Goal: Obtain resource: Download file/media

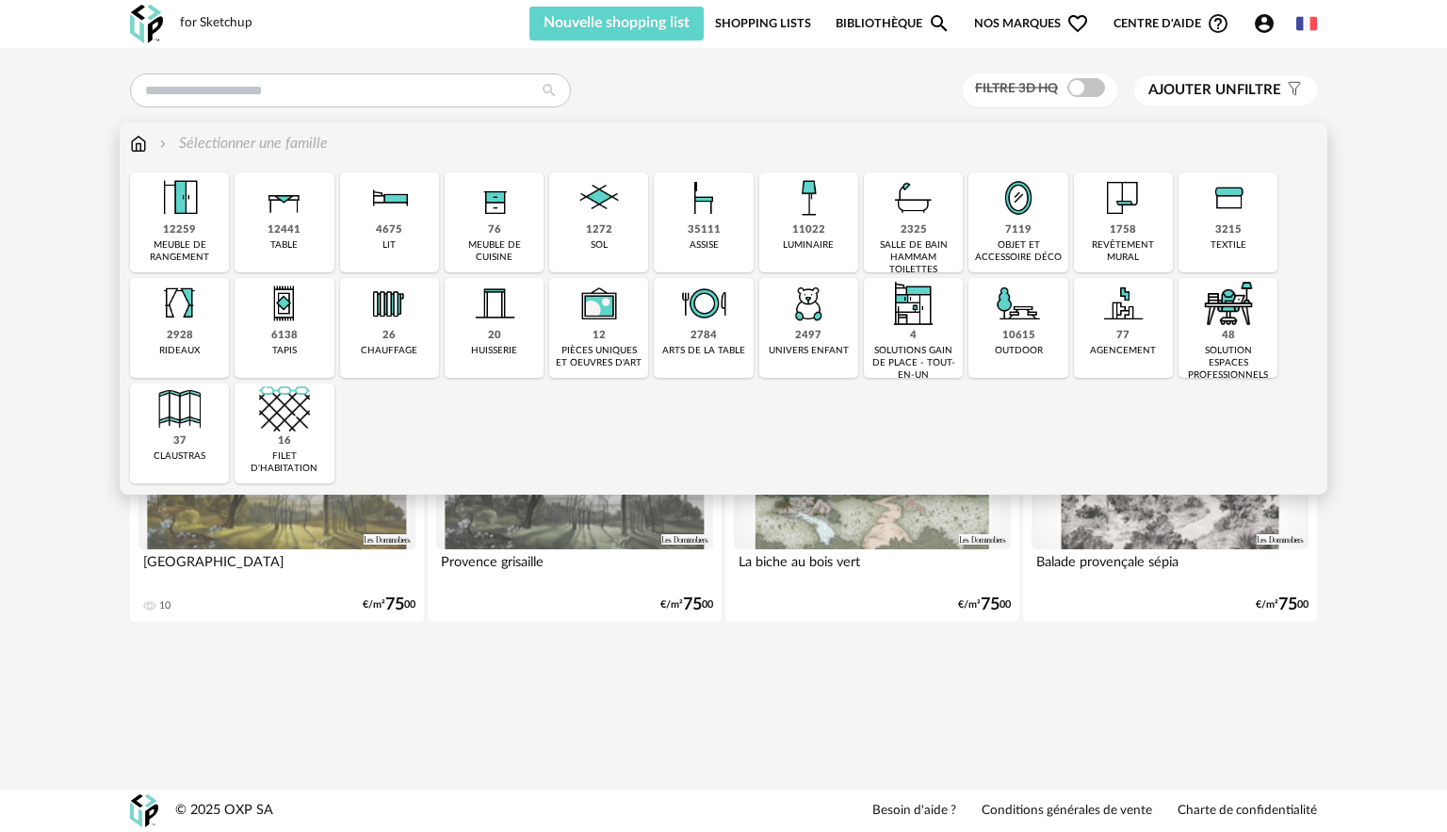
click at [711, 233] on div "35111" at bounding box center [704, 230] width 33 height 14
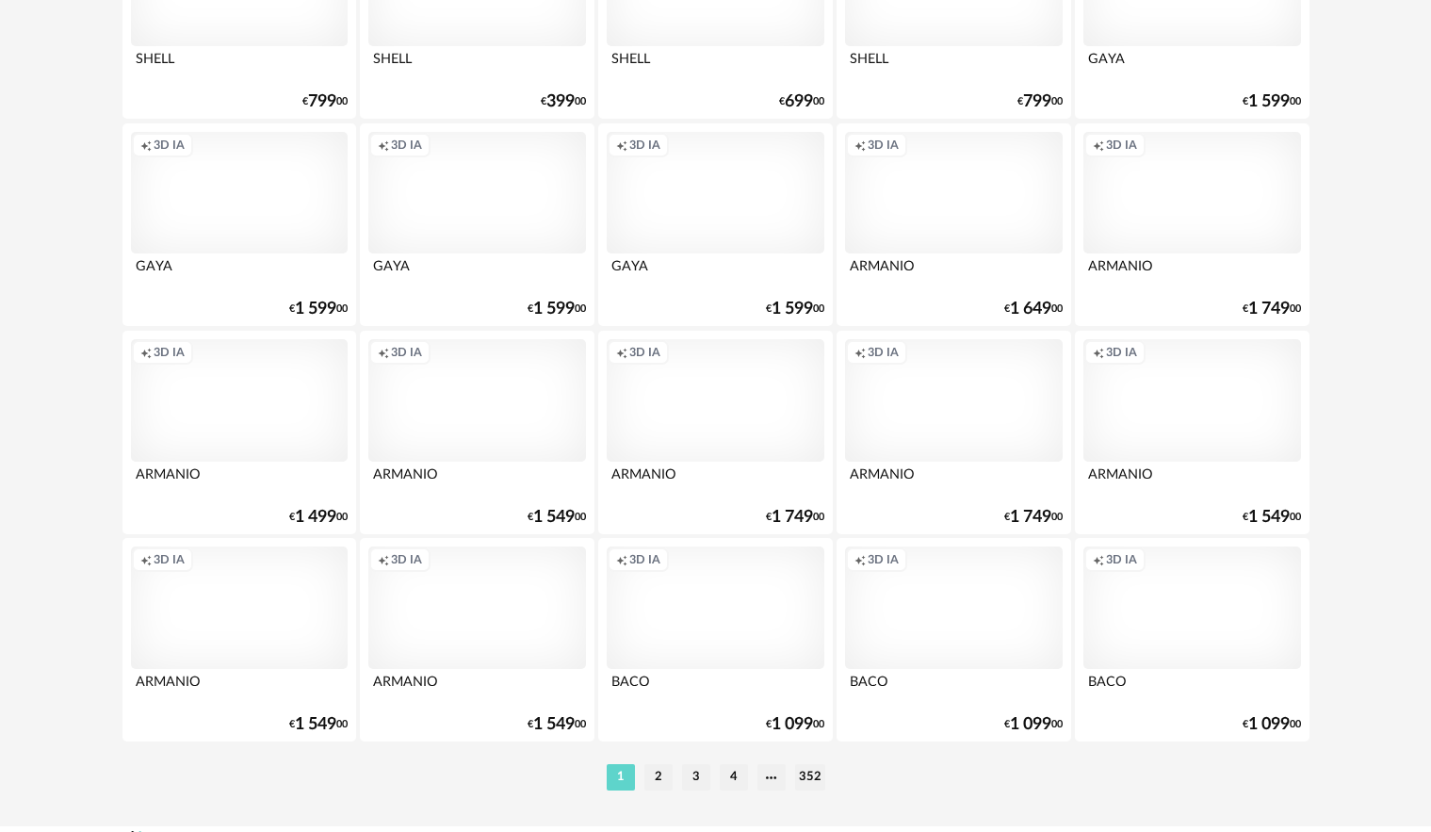
scroll to position [3674, 0]
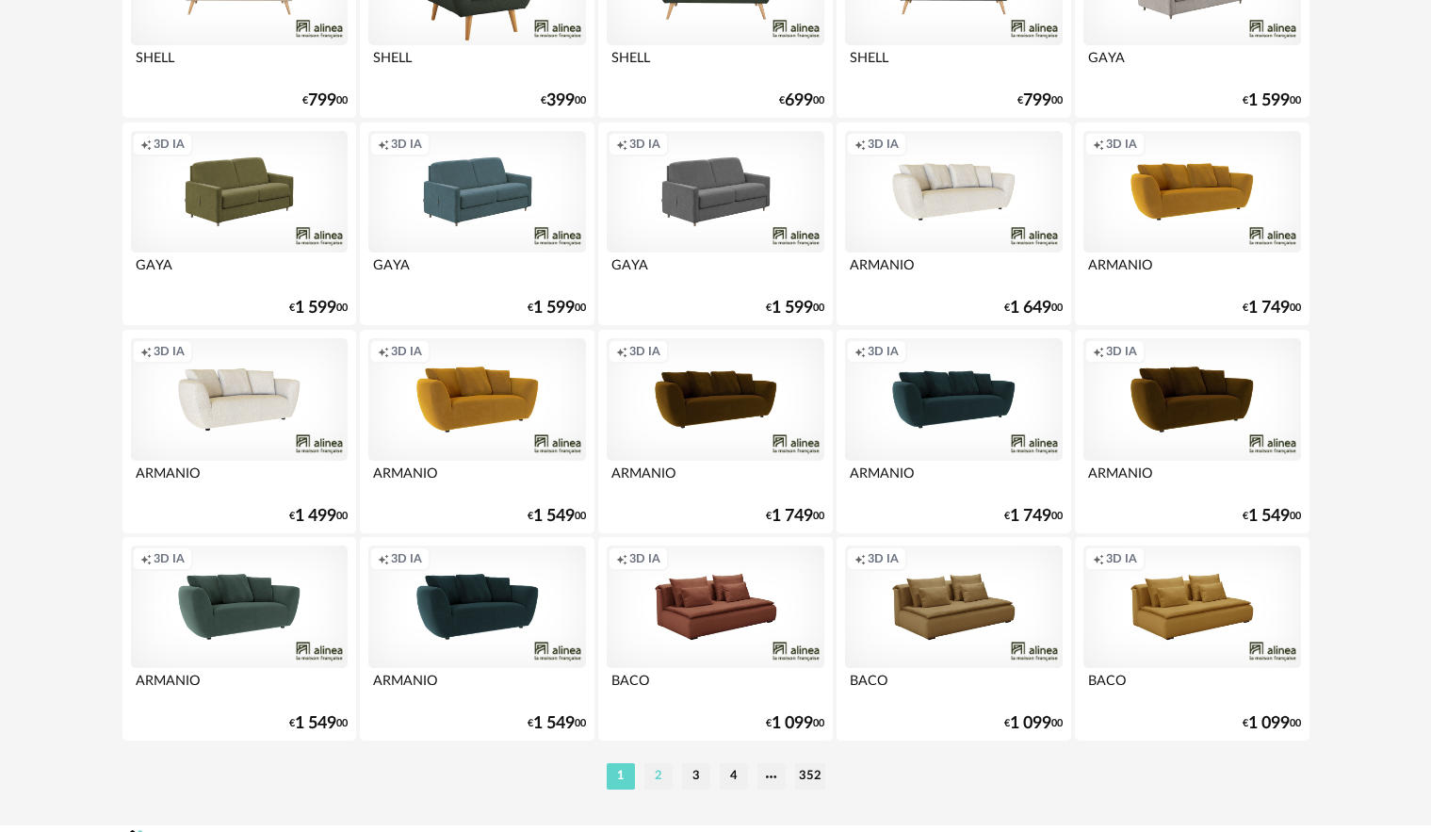
click at [660, 777] on li "2" at bounding box center [658, 776] width 28 height 26
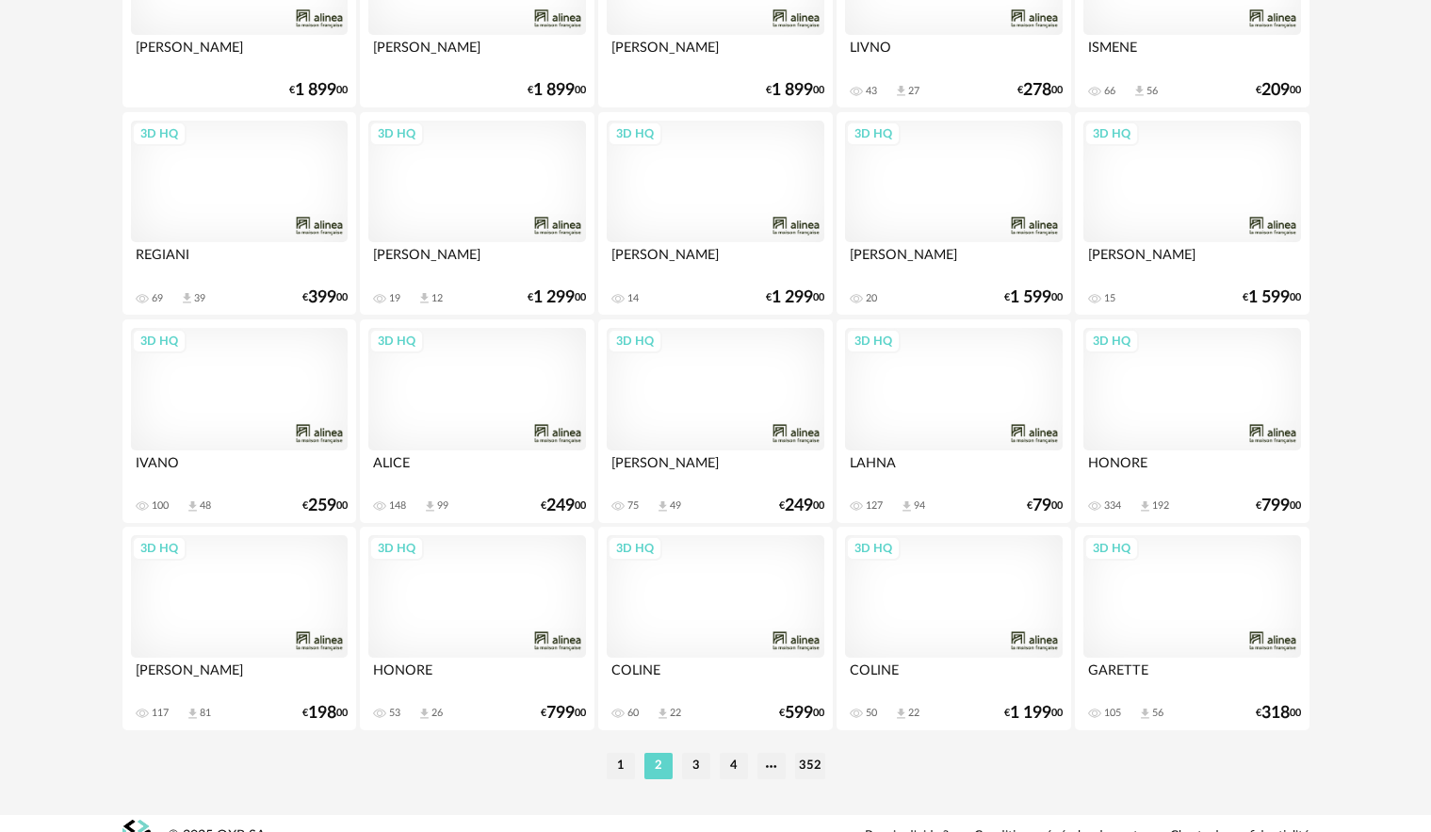
scroll to position [3710, 0]
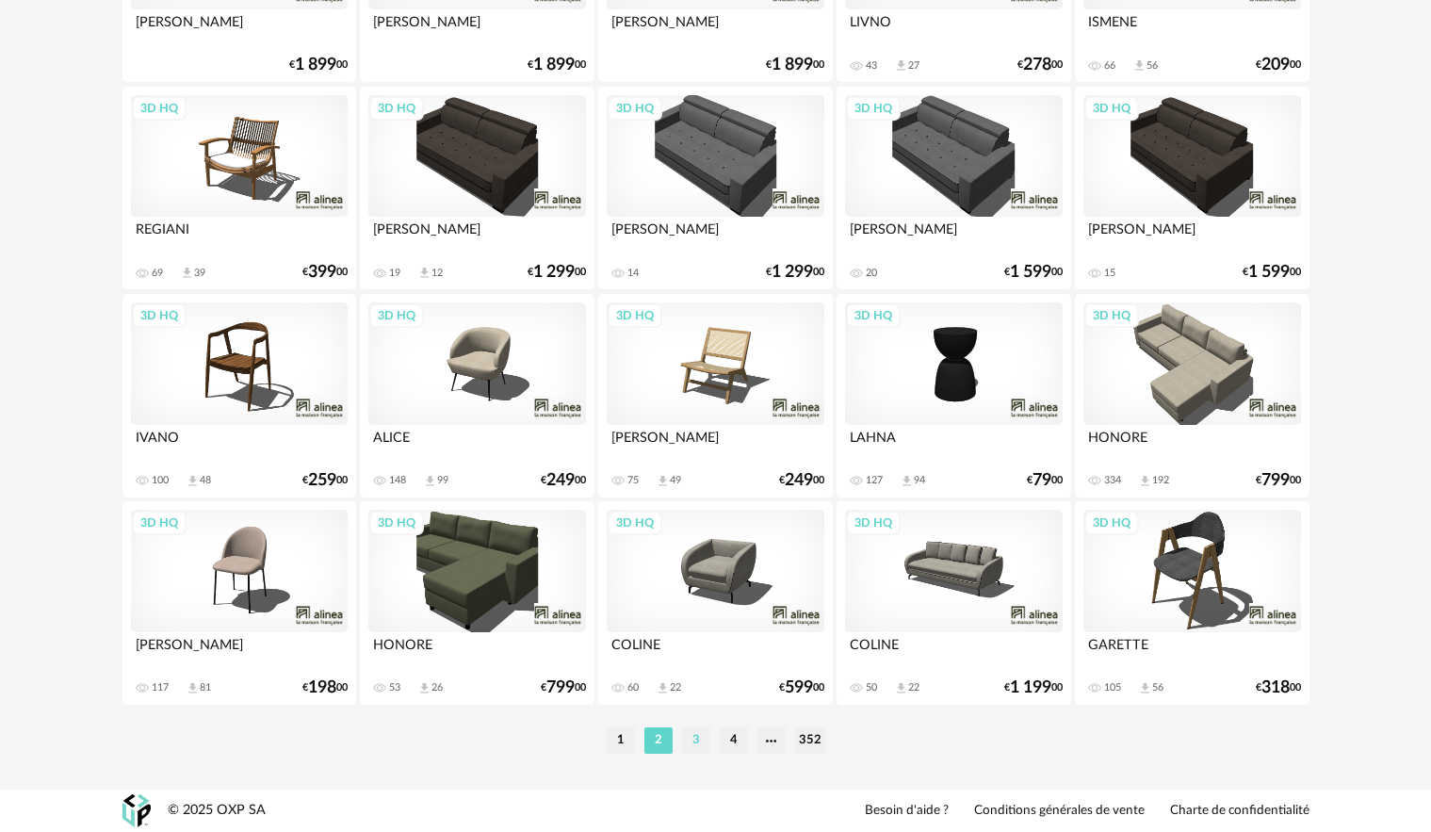
click at [691, 743] on li "3" at bounding box center [696, 740] width 28 height 26
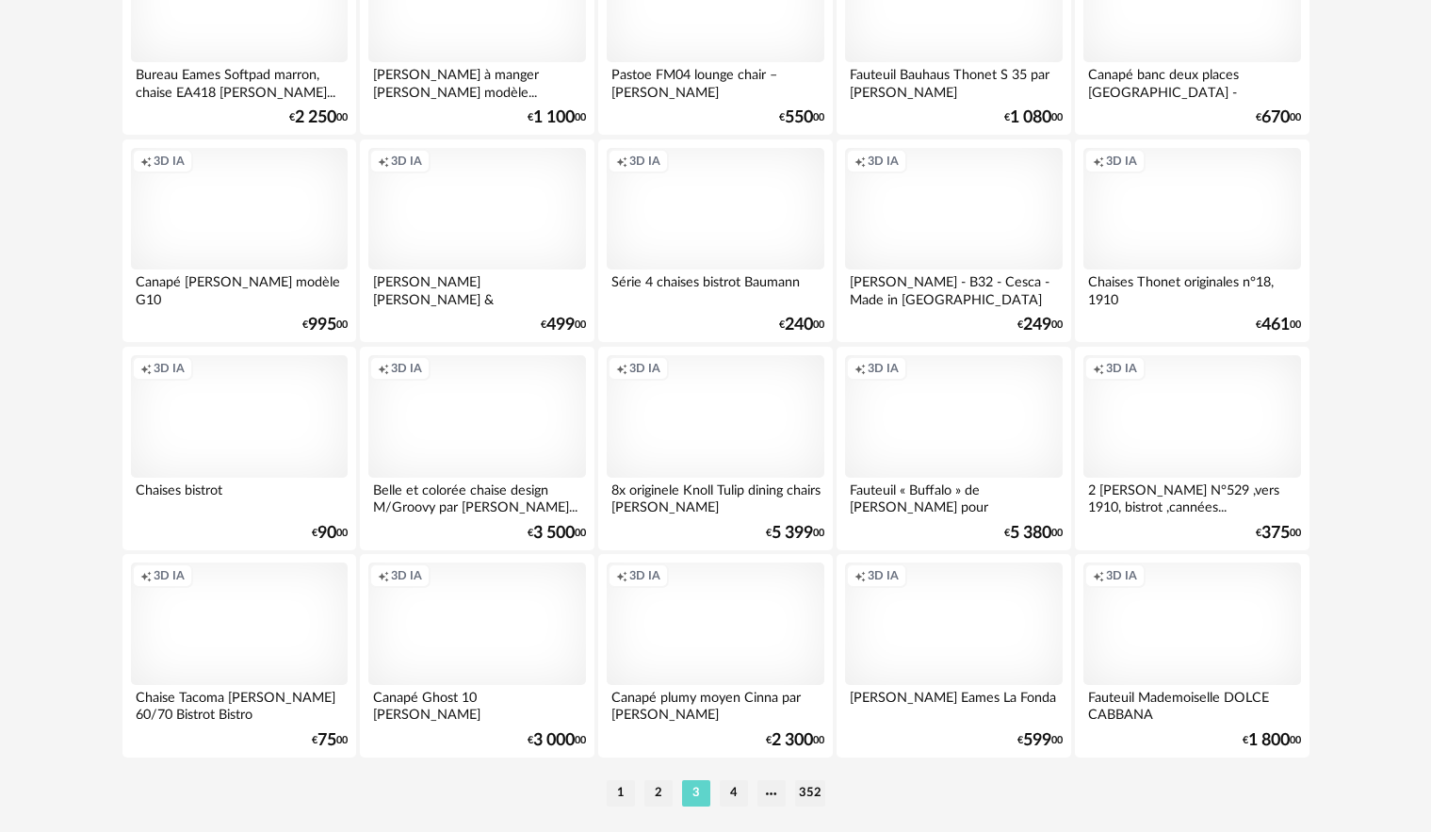
scroll to position [3710, 0]
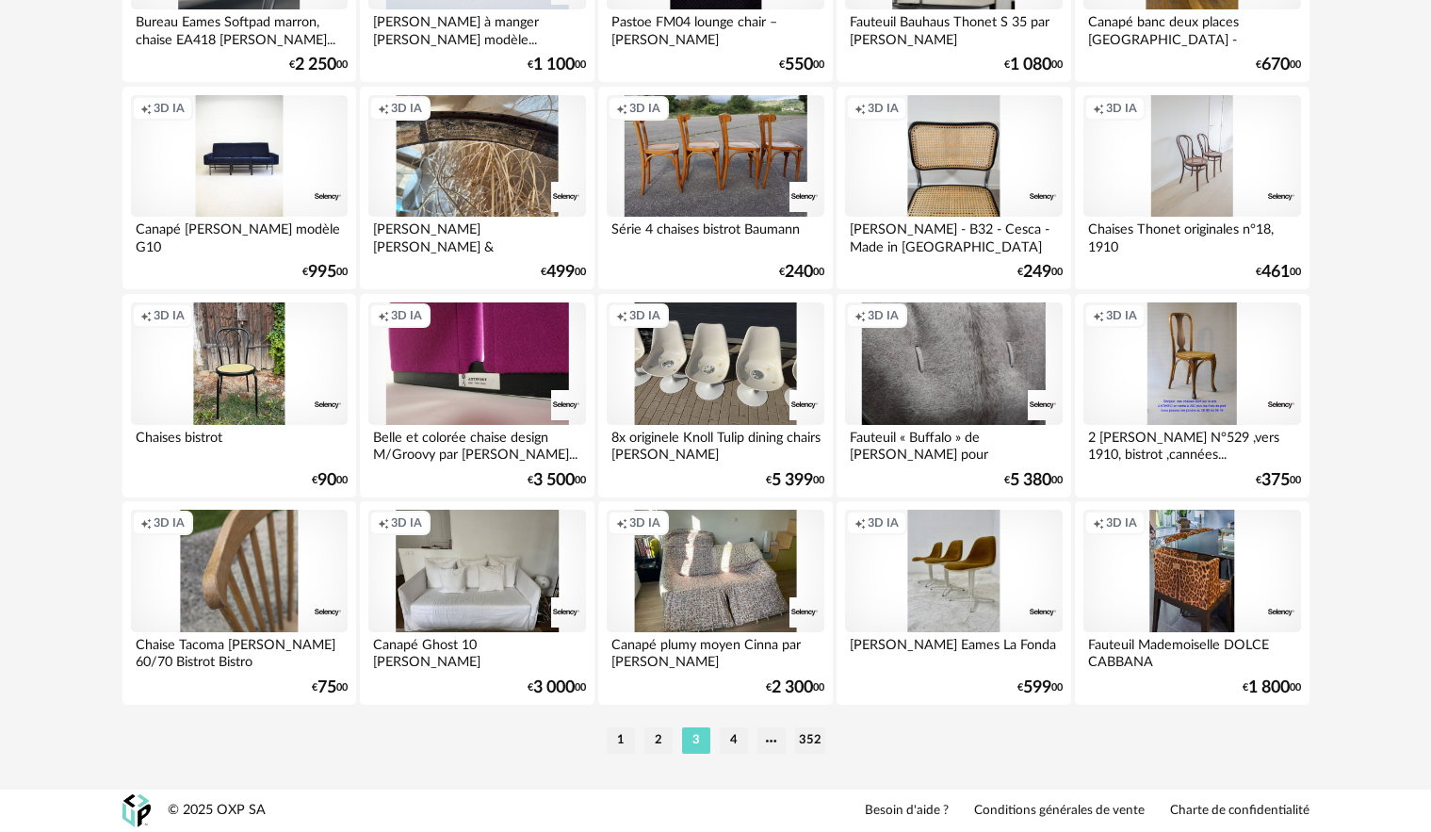
click at [728, 742] on li "4" at bounding box center [734, 740] width 28 height 26
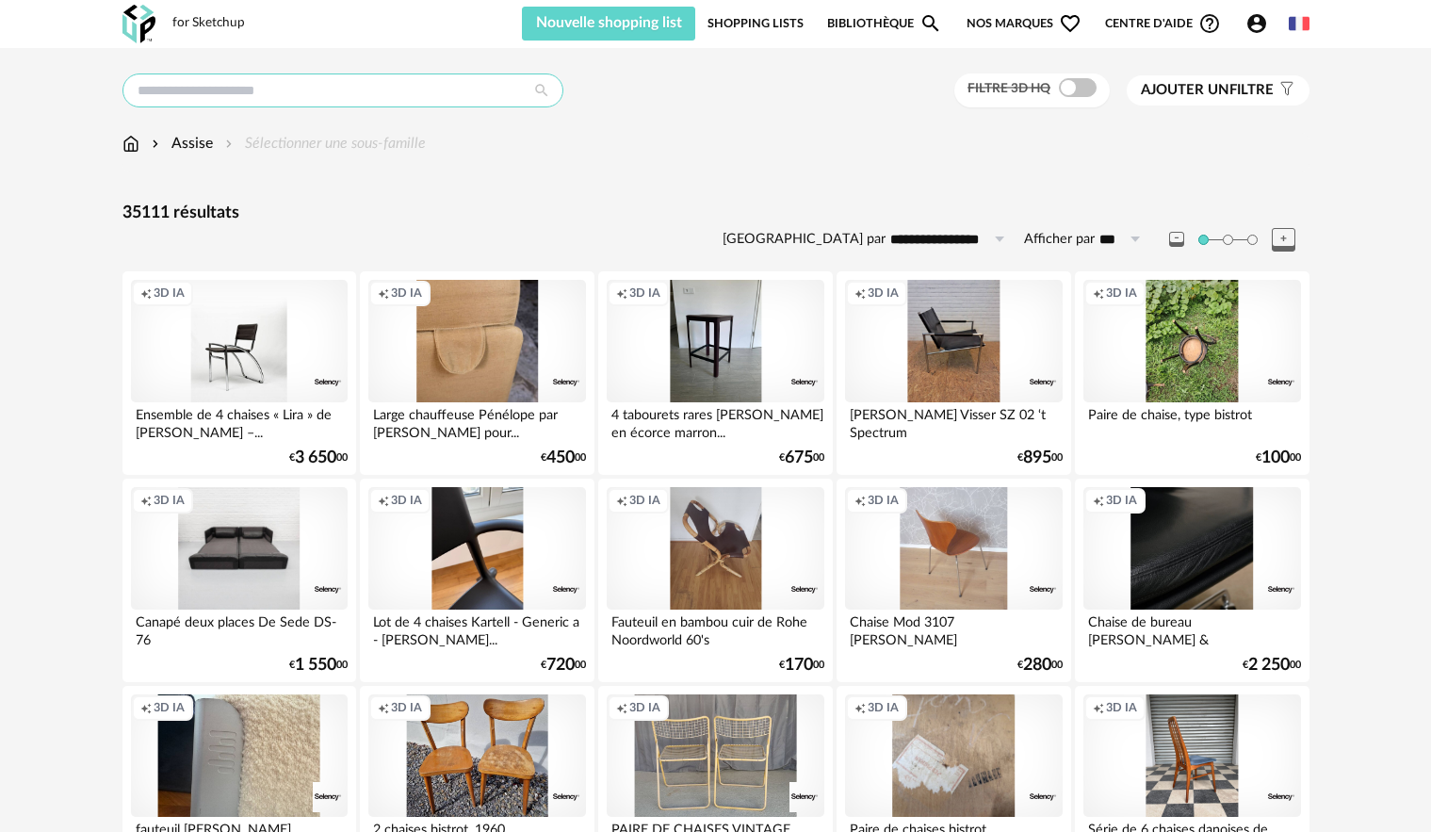
click at [370, 92] on input "text" at bounding box center [342, 90] width 441 height 34
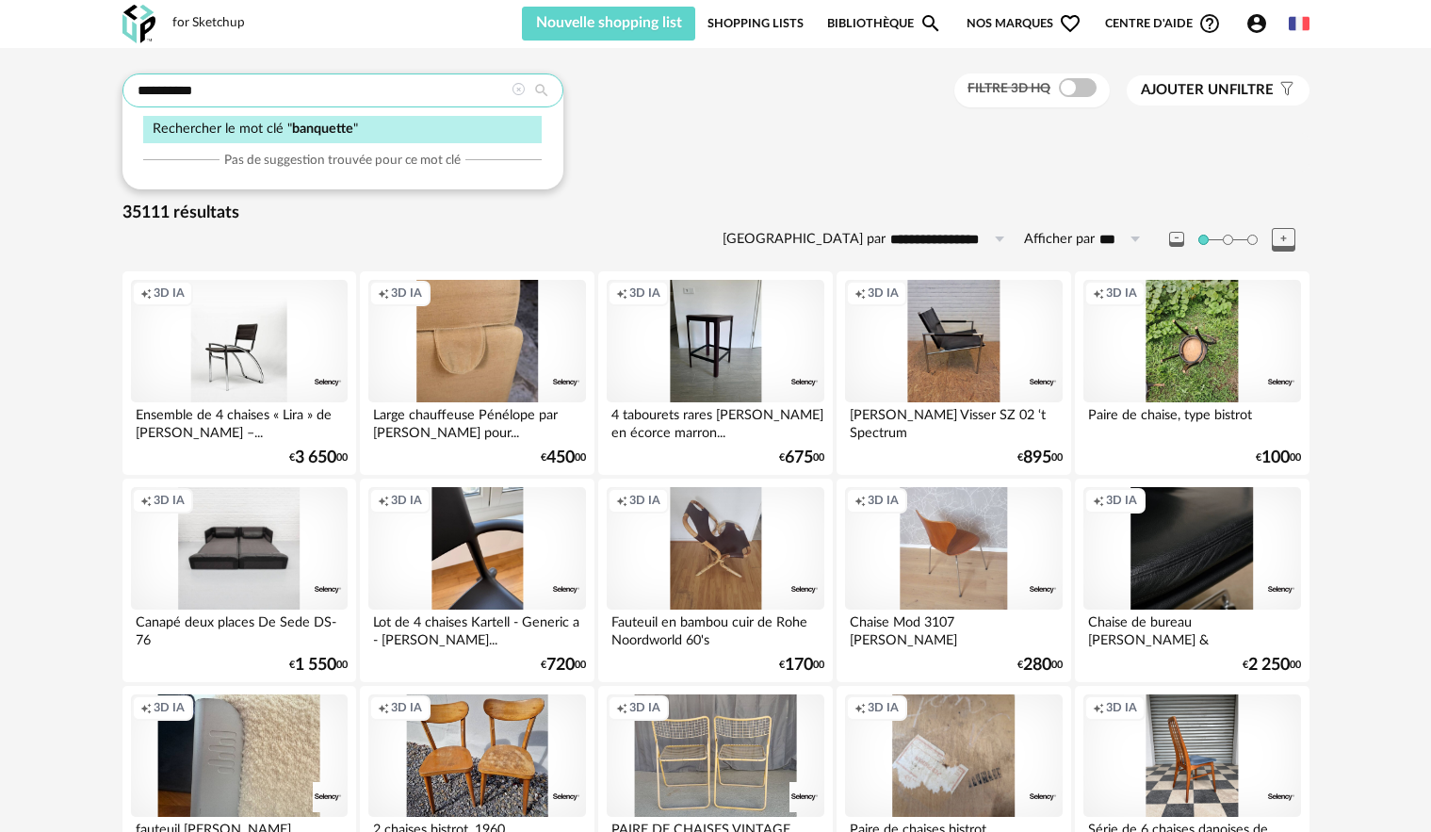
type input "*********"
type input "**********"
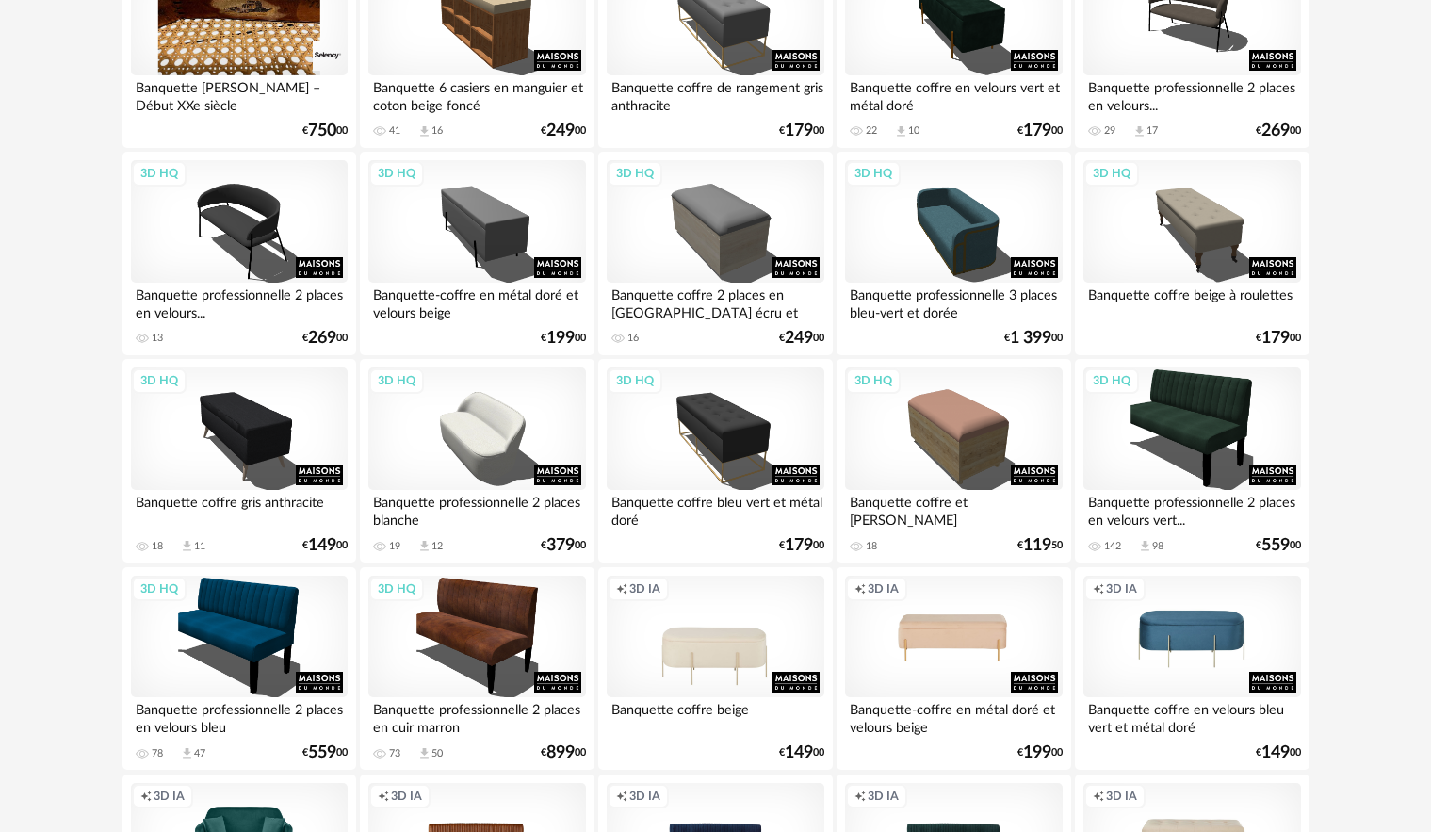
scroll to position [94, 0]
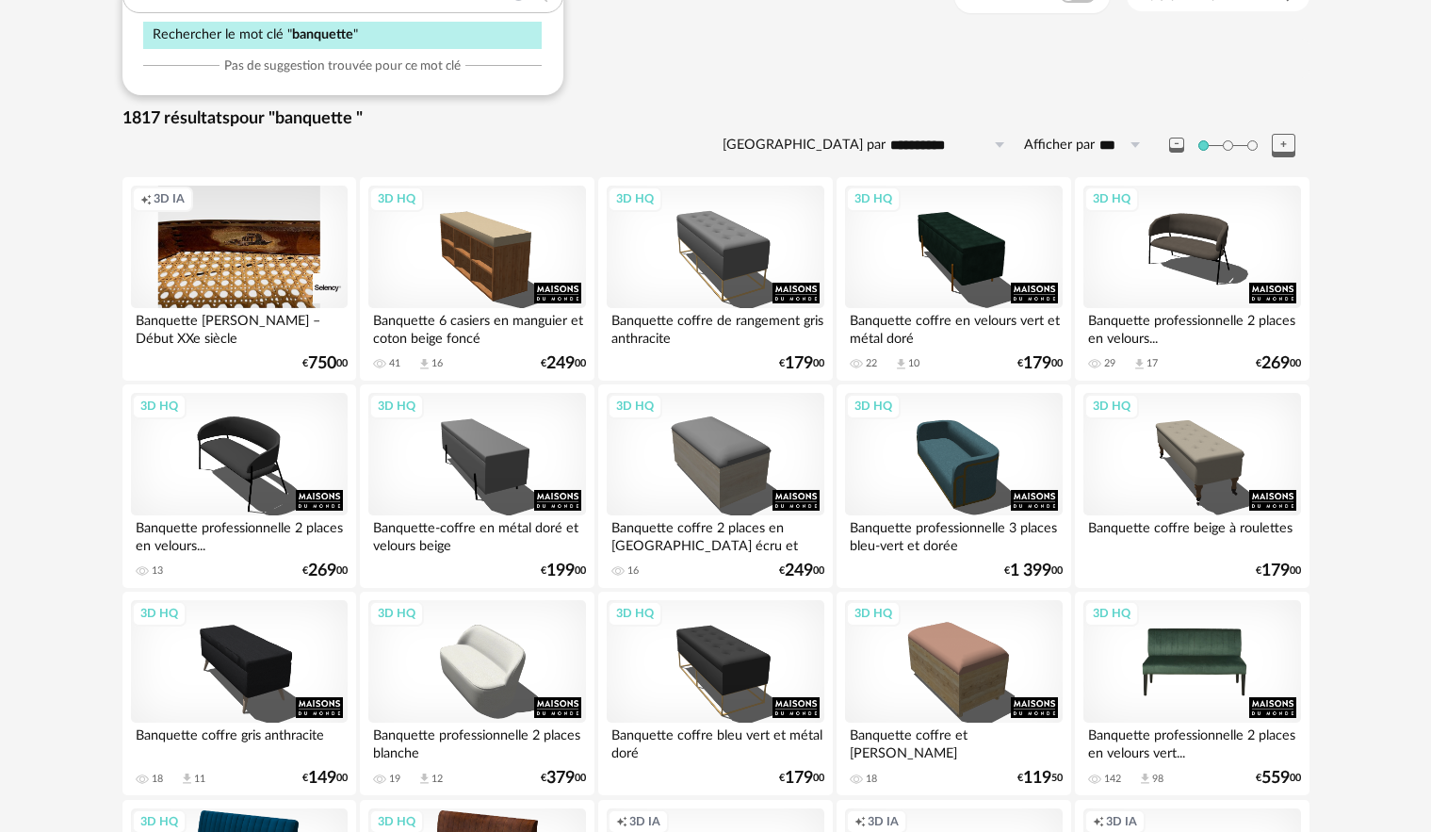
click at [1170, 636] on div "3D HQ" at bounding box center [1192, 661] width 217 height 122
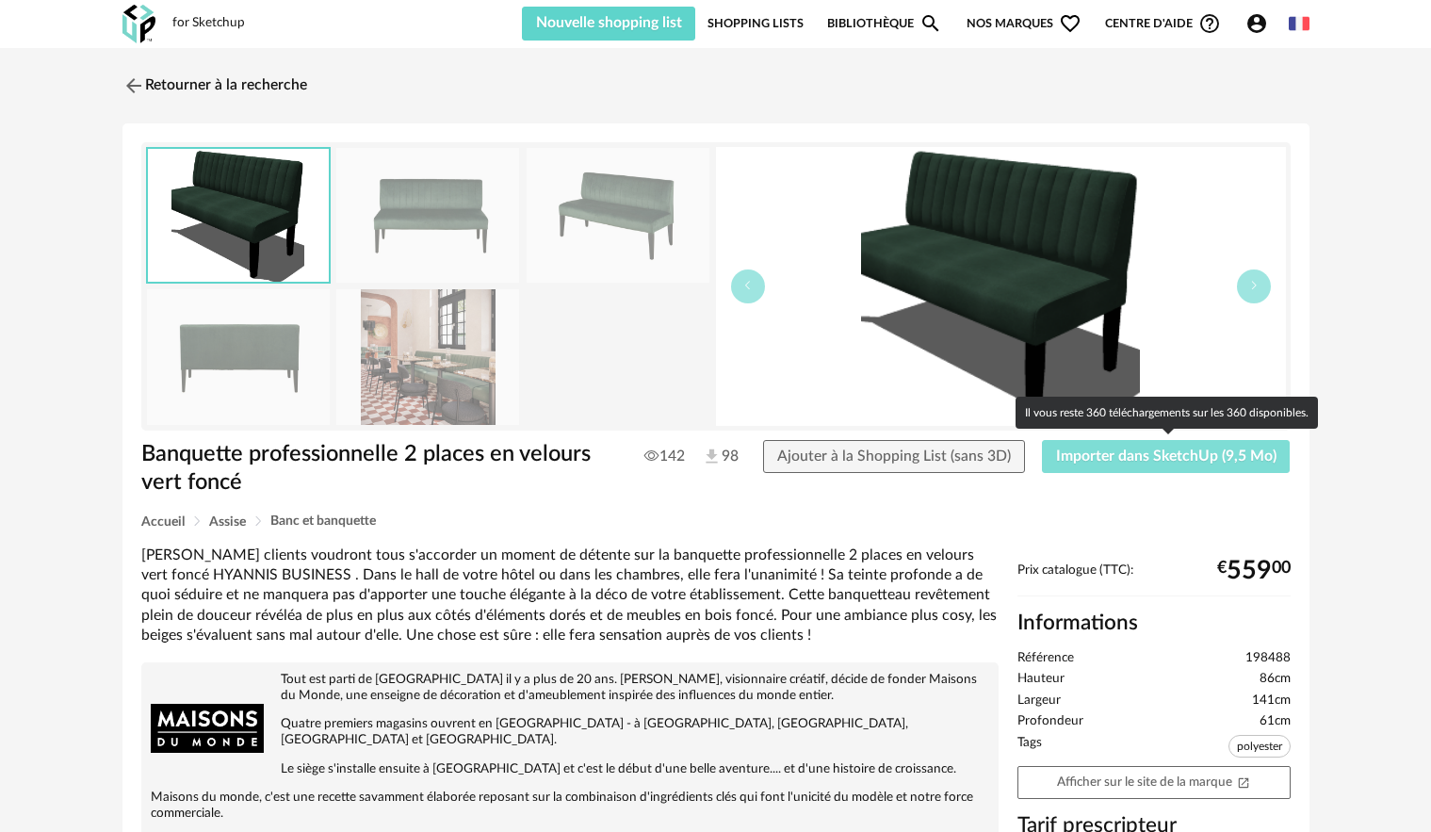
click at [1168, 452] on span "Importer dans SketchUp (9,5 Mo)" at bounding box center [1166, 455] width 220 height 15
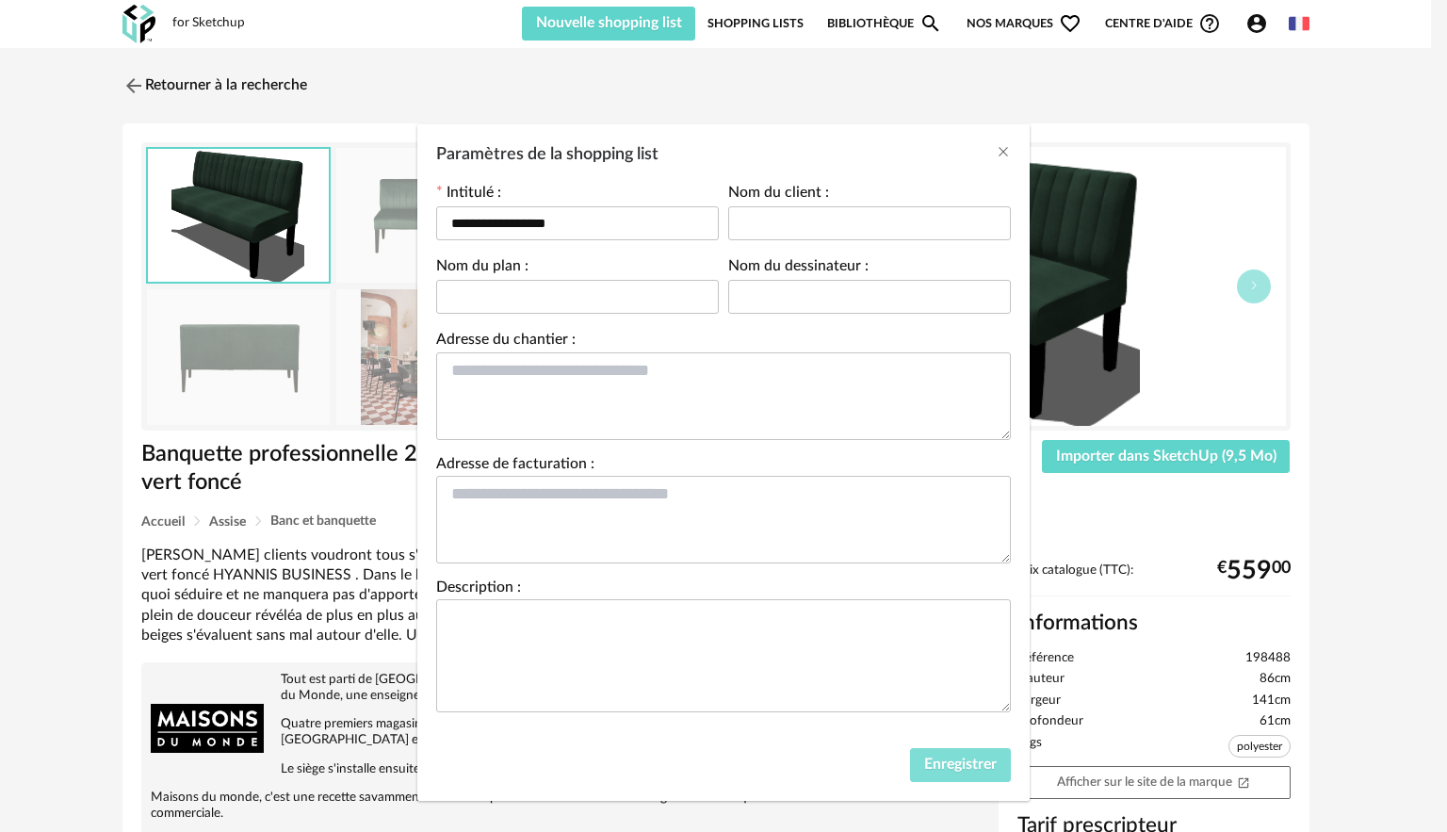
click at [924, 758] on span "Enregistrer" at bounding box center [960, 764] width 73 height 15
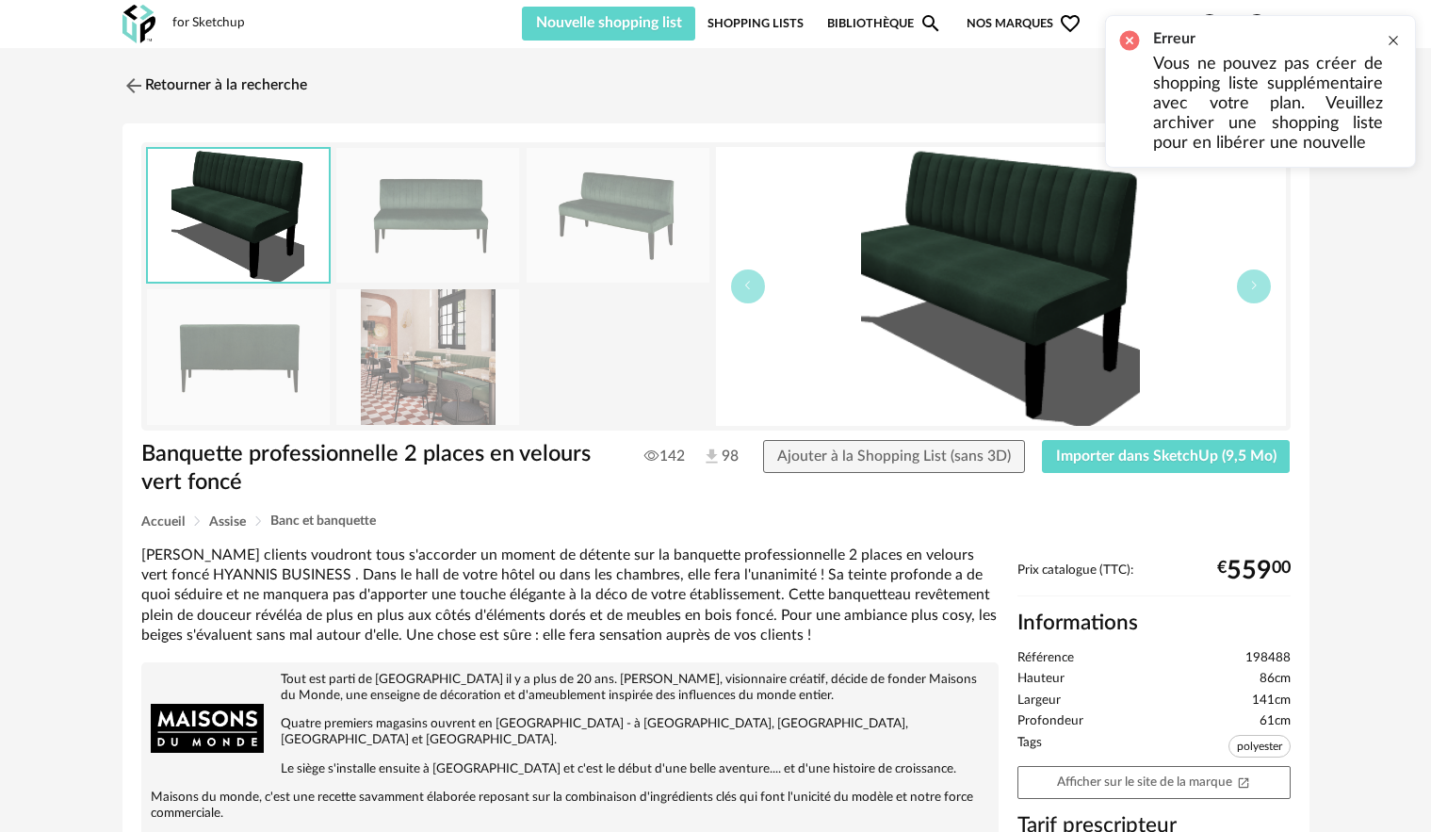
click at [1393, 44] on div at bounding box center [1393, 40] width 15 height 15
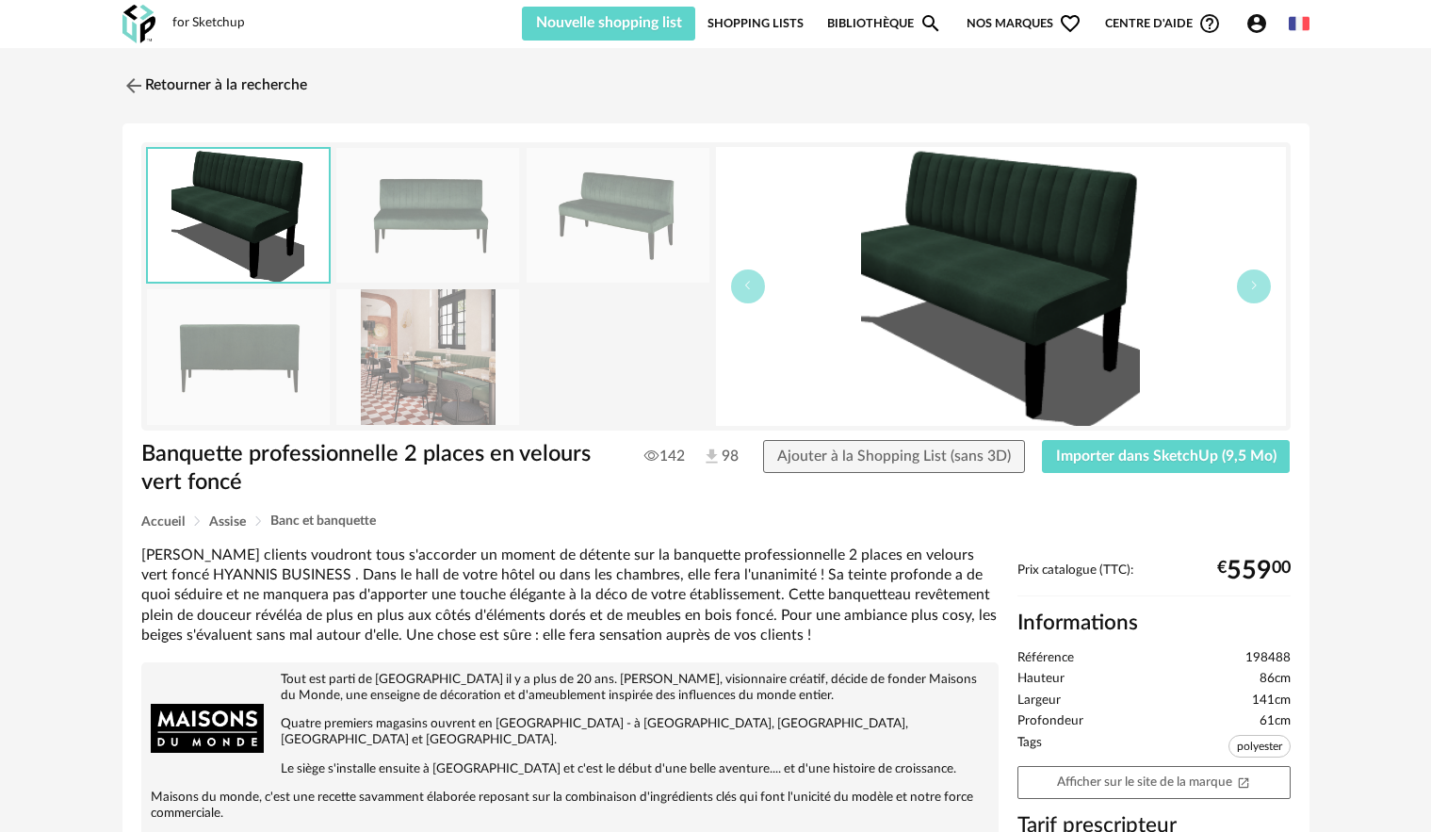
click at [778, 24] on link "Shopping Lists" at bounding box center [756, 24] width 96 height 34
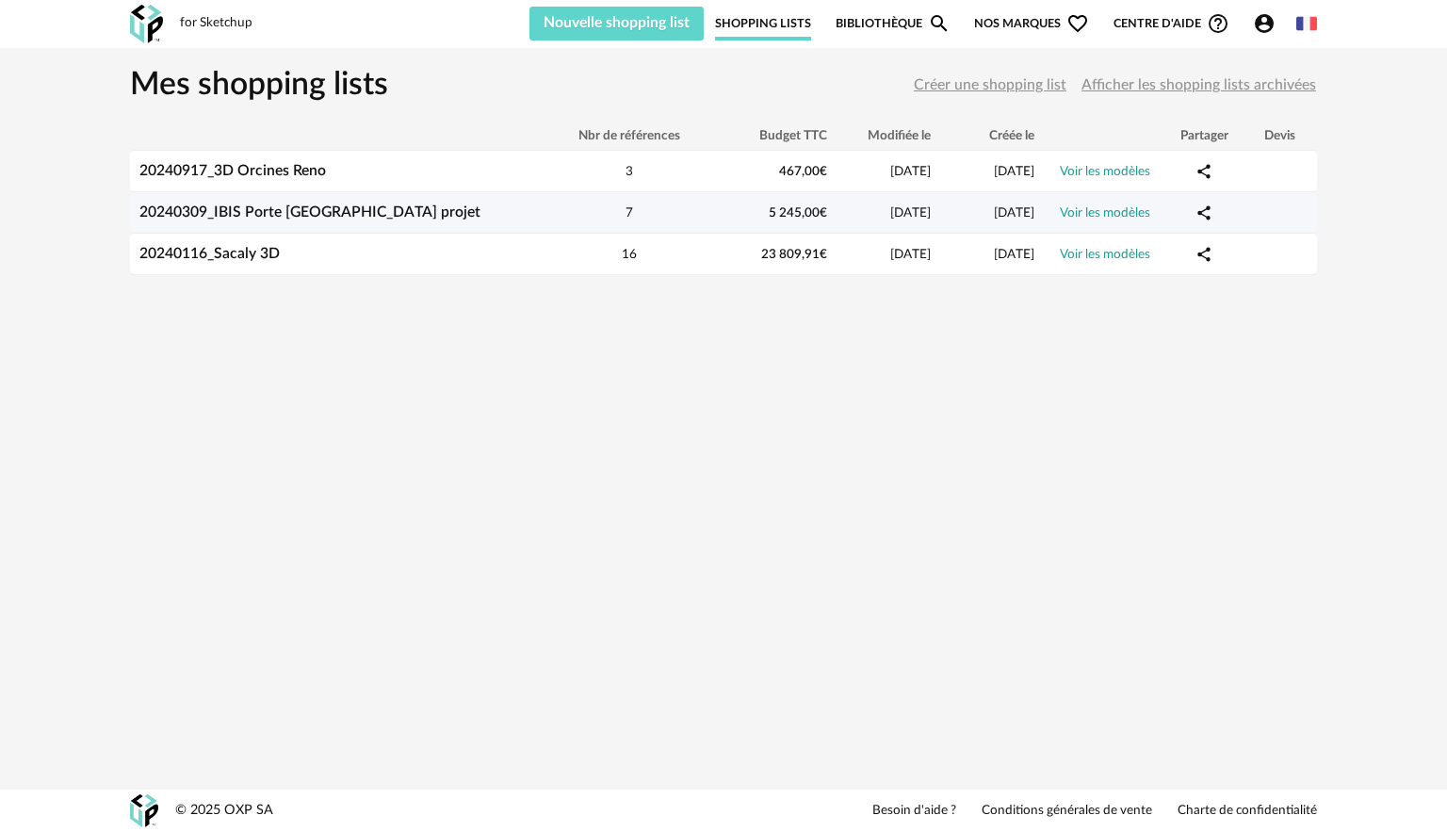
click at [311, 211] on link "20240309_IBIS Porte Orléans projet" at bounding box center [309, 211] width 341 height 15
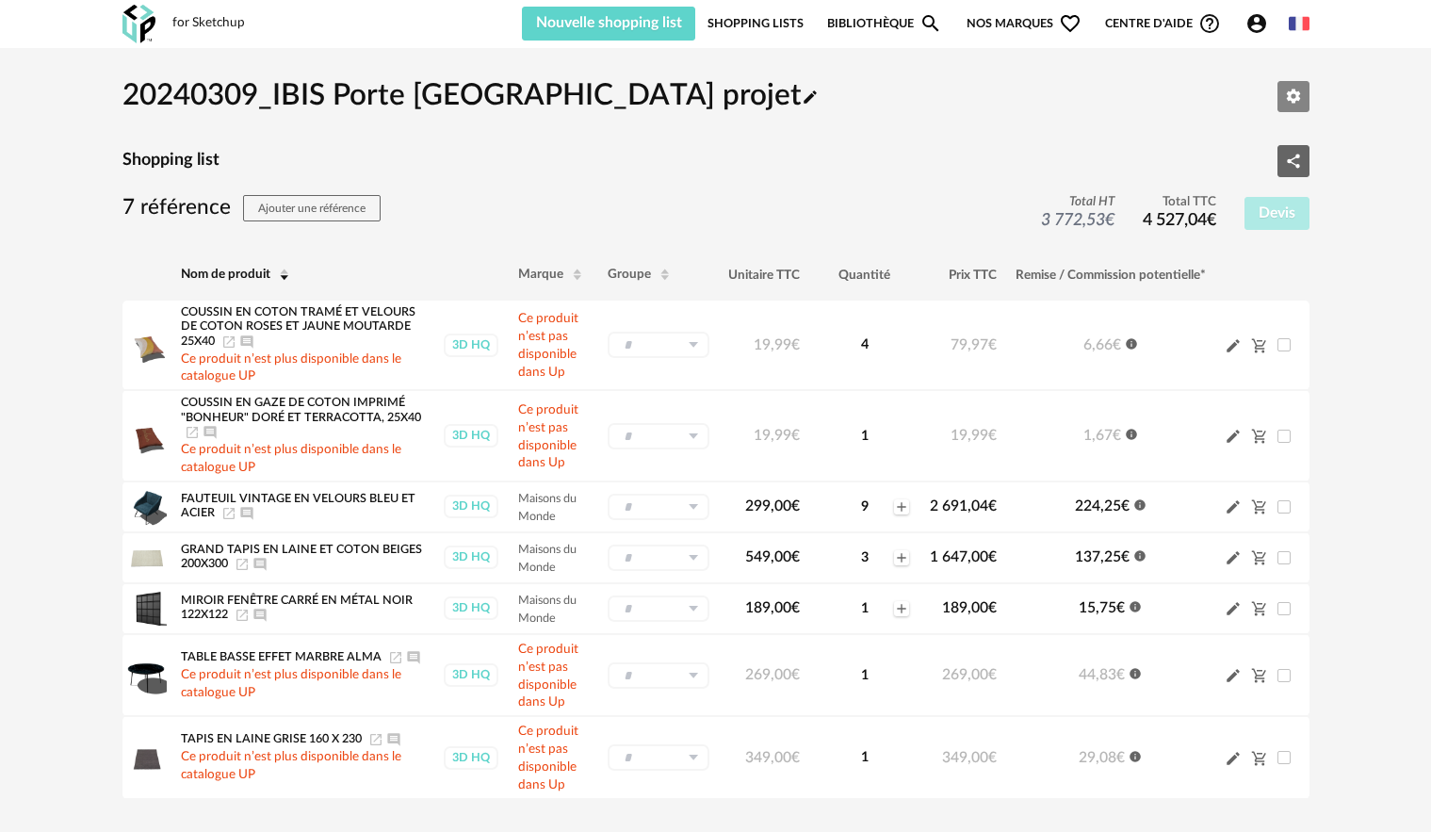
click at [1289, 98] on icon "Editer les paramètres" at bounding box center [1293, 97] width 14 height 14
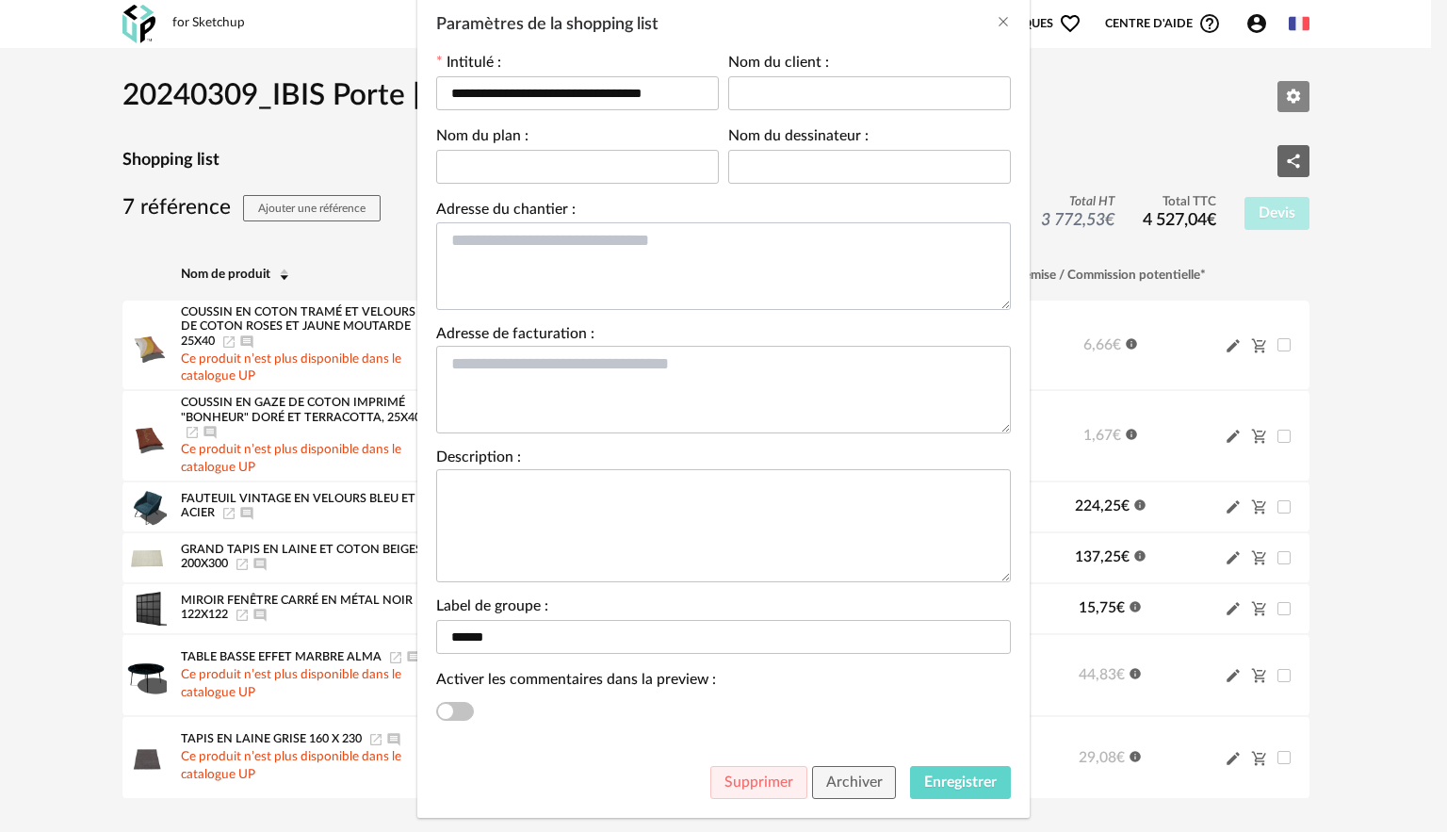
scroll to position [164, 0]
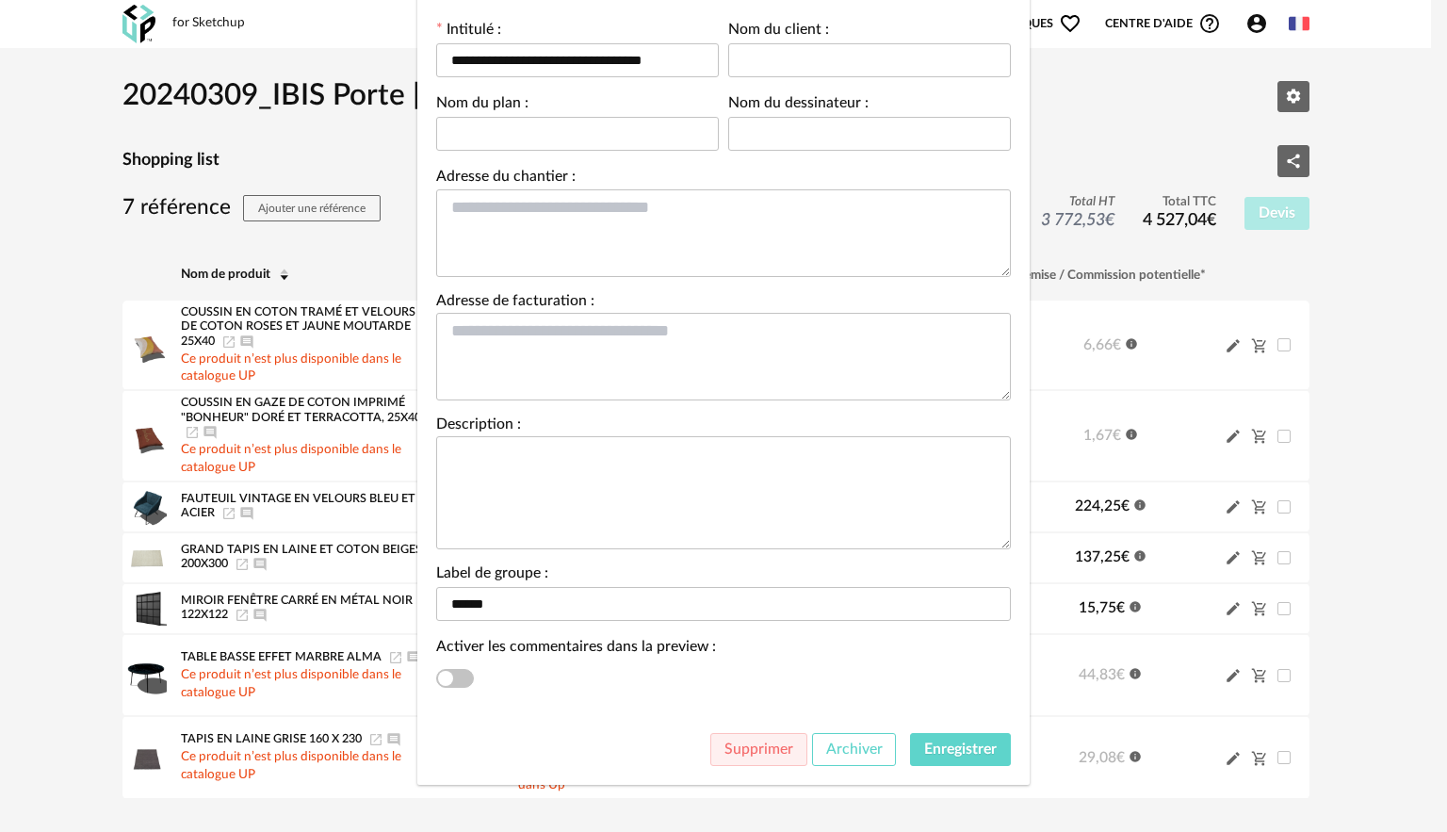
click at [843, 742] on span "Archiver" at bounding box center [854, 748] width 57 height 15
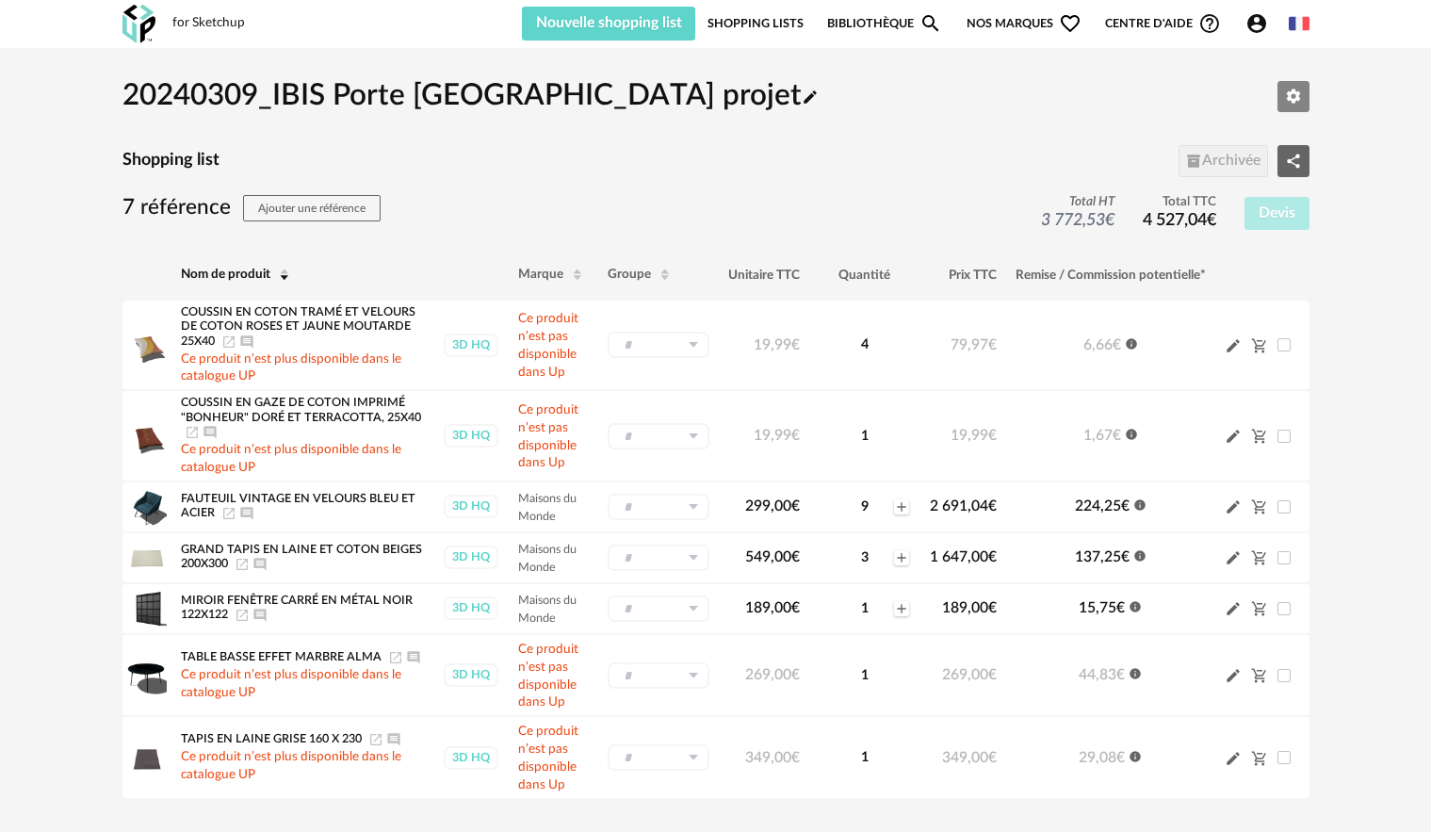
click at [1305, 89] on button "Editer les paramètres" at bounding box center [1294, 97] width 32 height 32
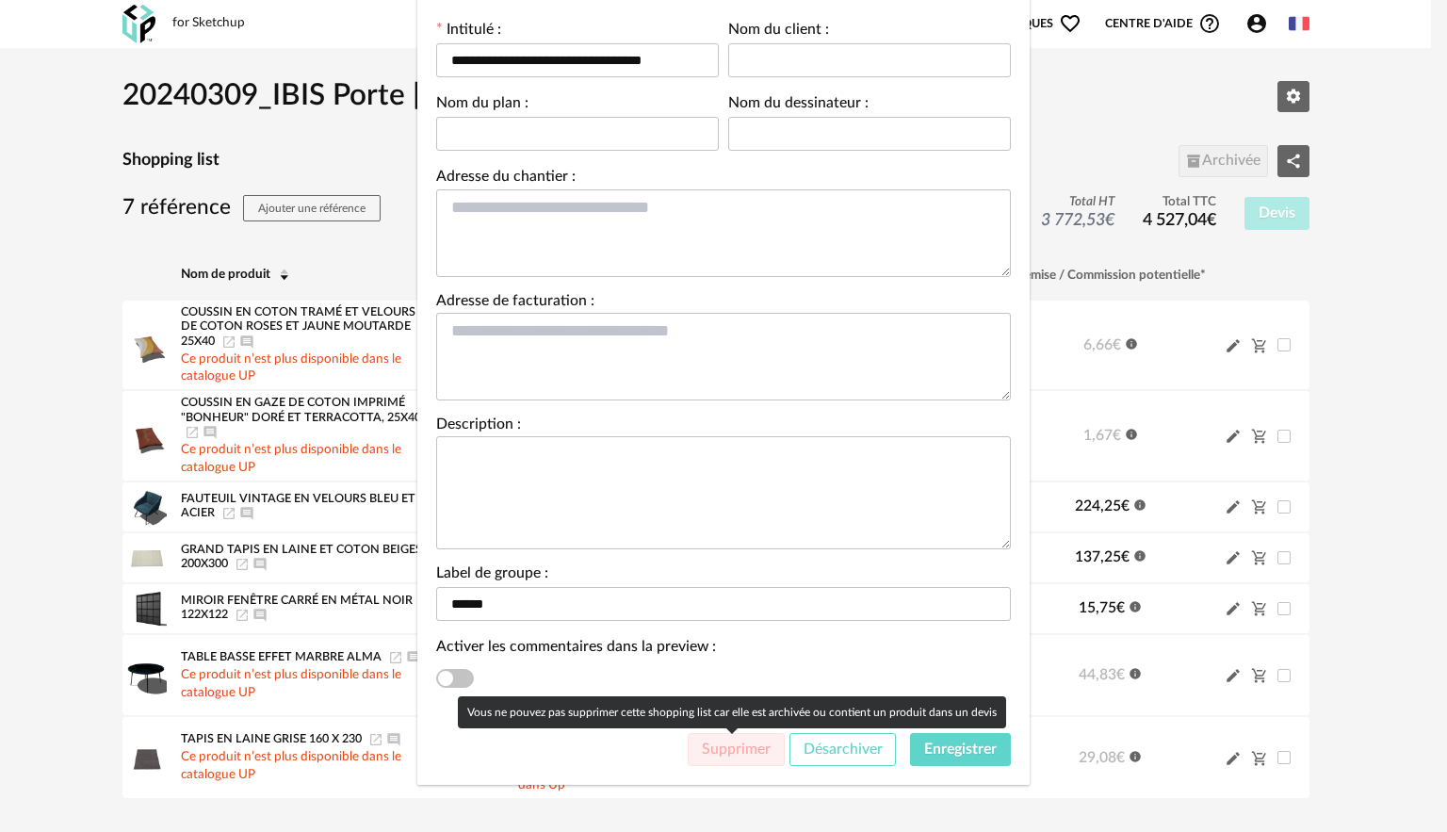
click at [834, 753] on span "Désarchiver" at bounding box center [843, 748] width 79 height 15
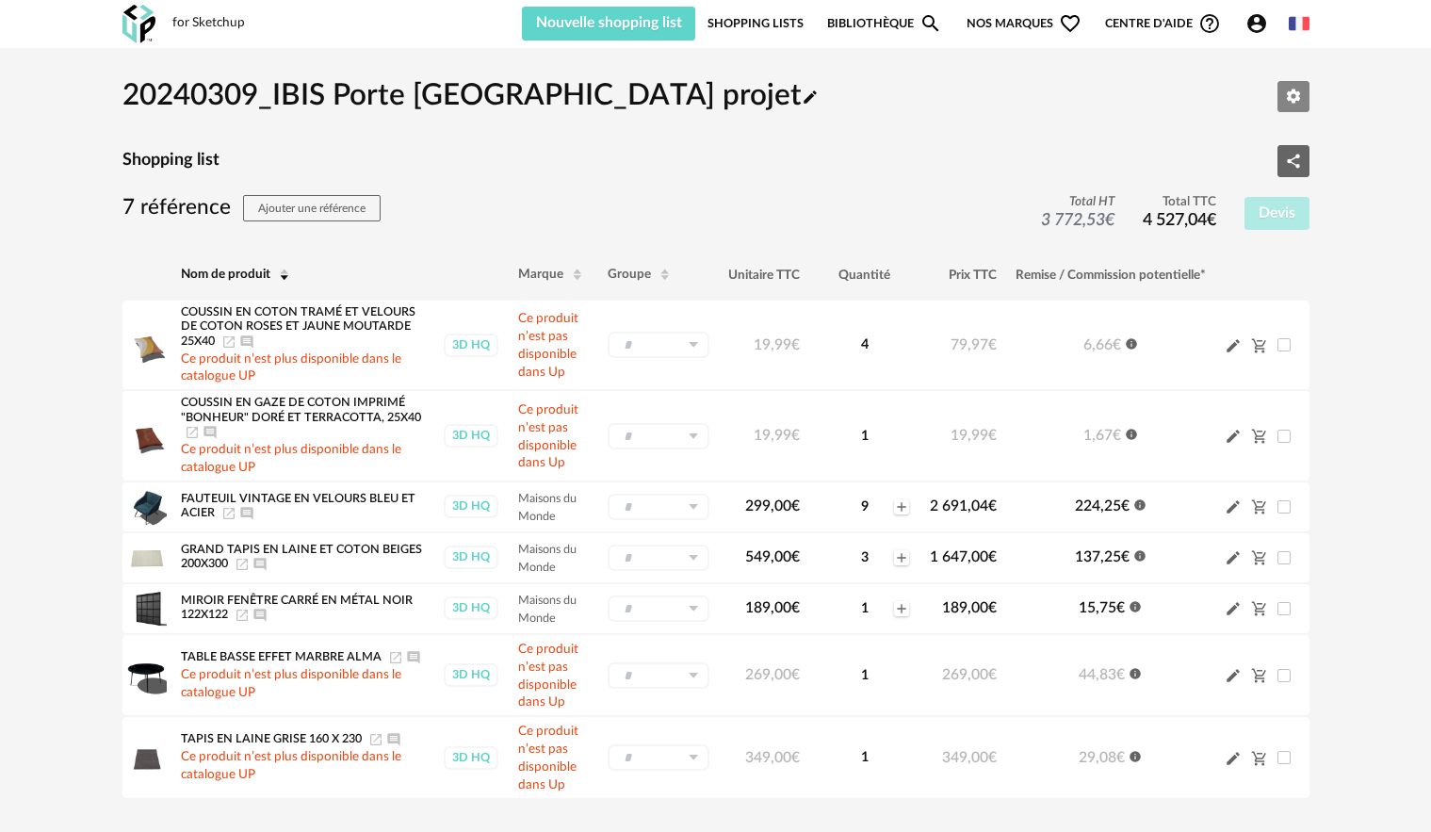
click at [1295, 89] on icon "Editer les paramètres" at bounding box center [1293, 96] width 17 height 17
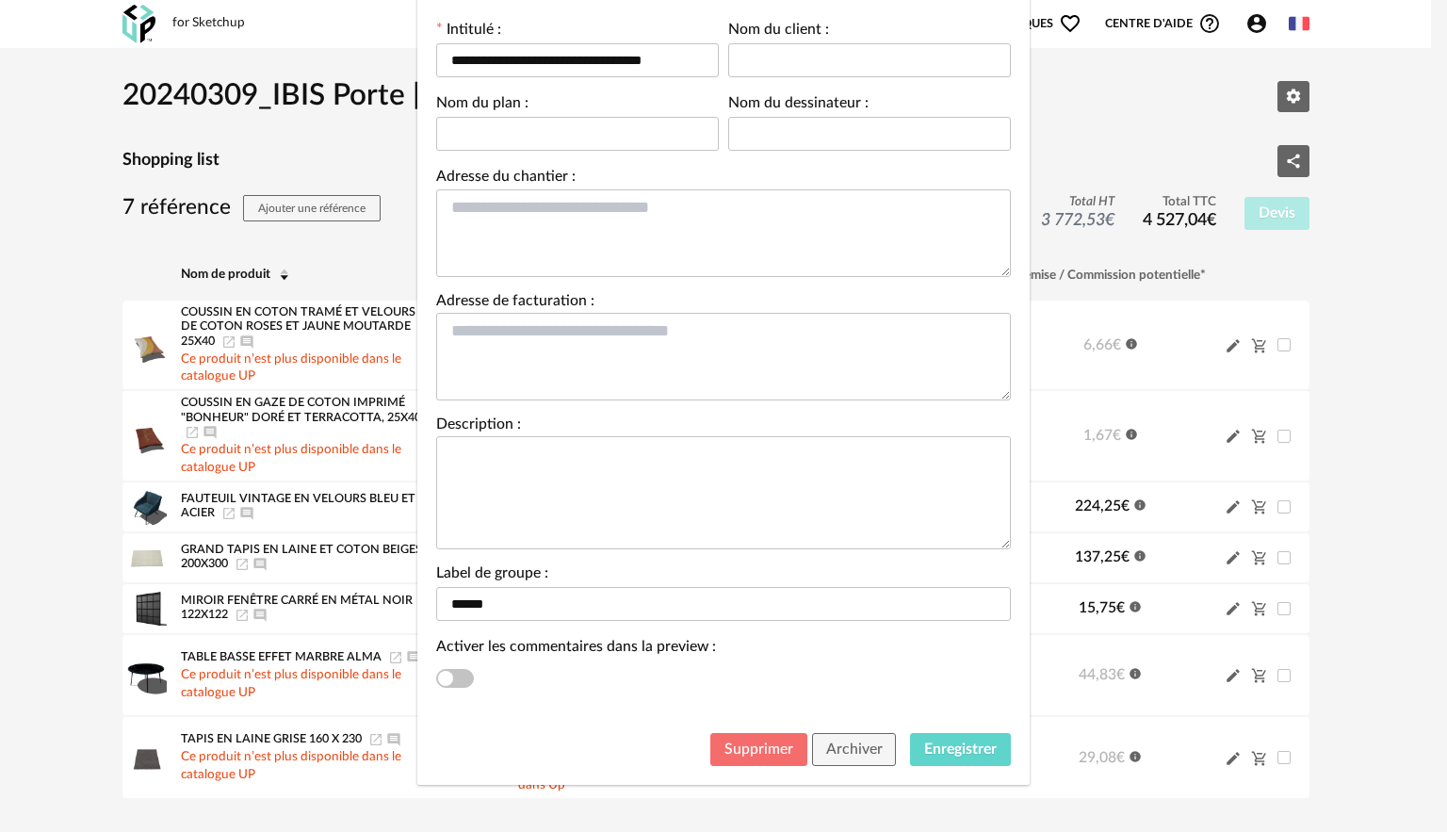
click at [747, 764] on button "Supprimer" at bounding box center [758, 750] width 97 height 34
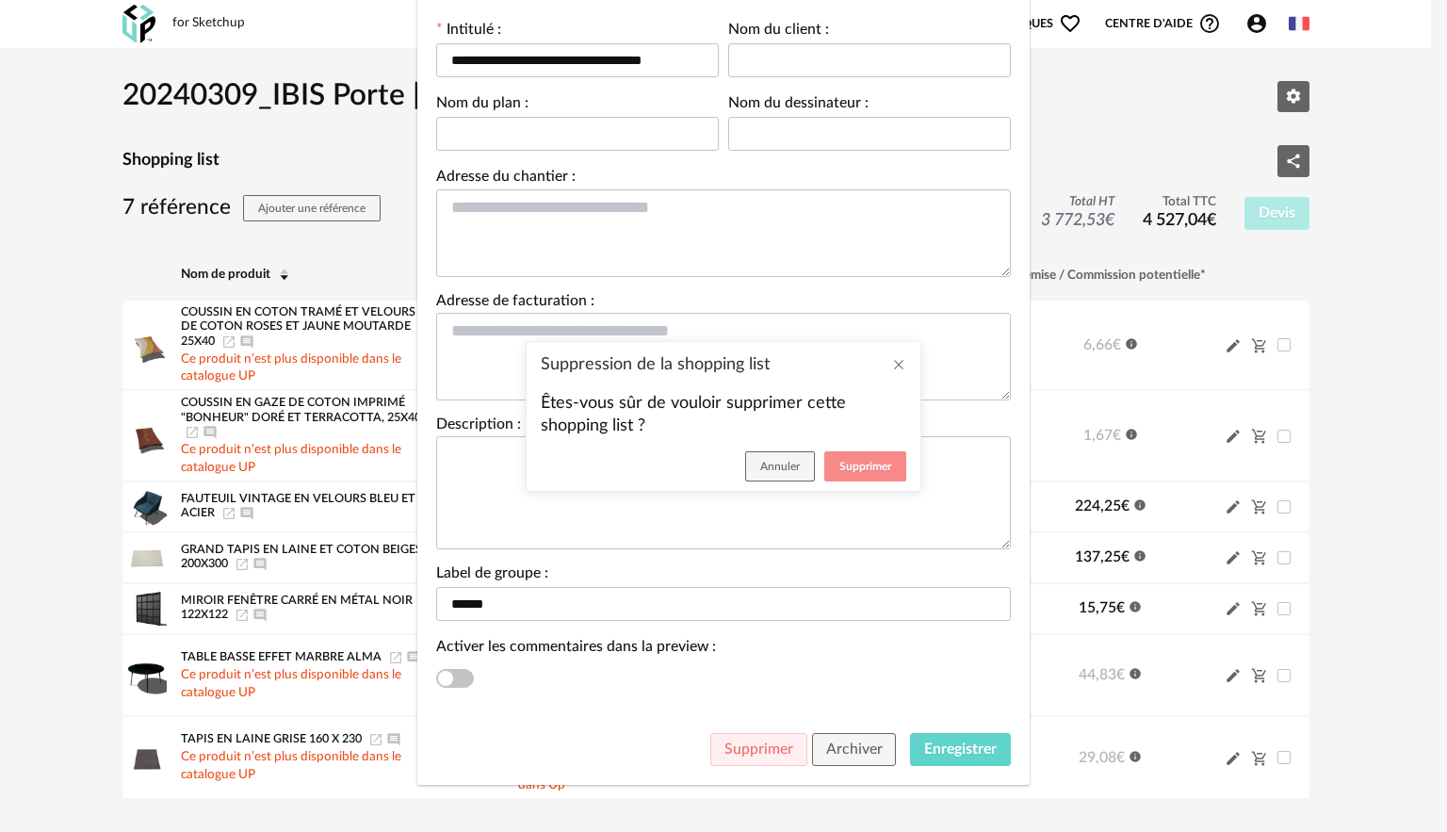
click at [837, 466] on button "Supprimer" at bounding box center [865, 466] width 82 height 30
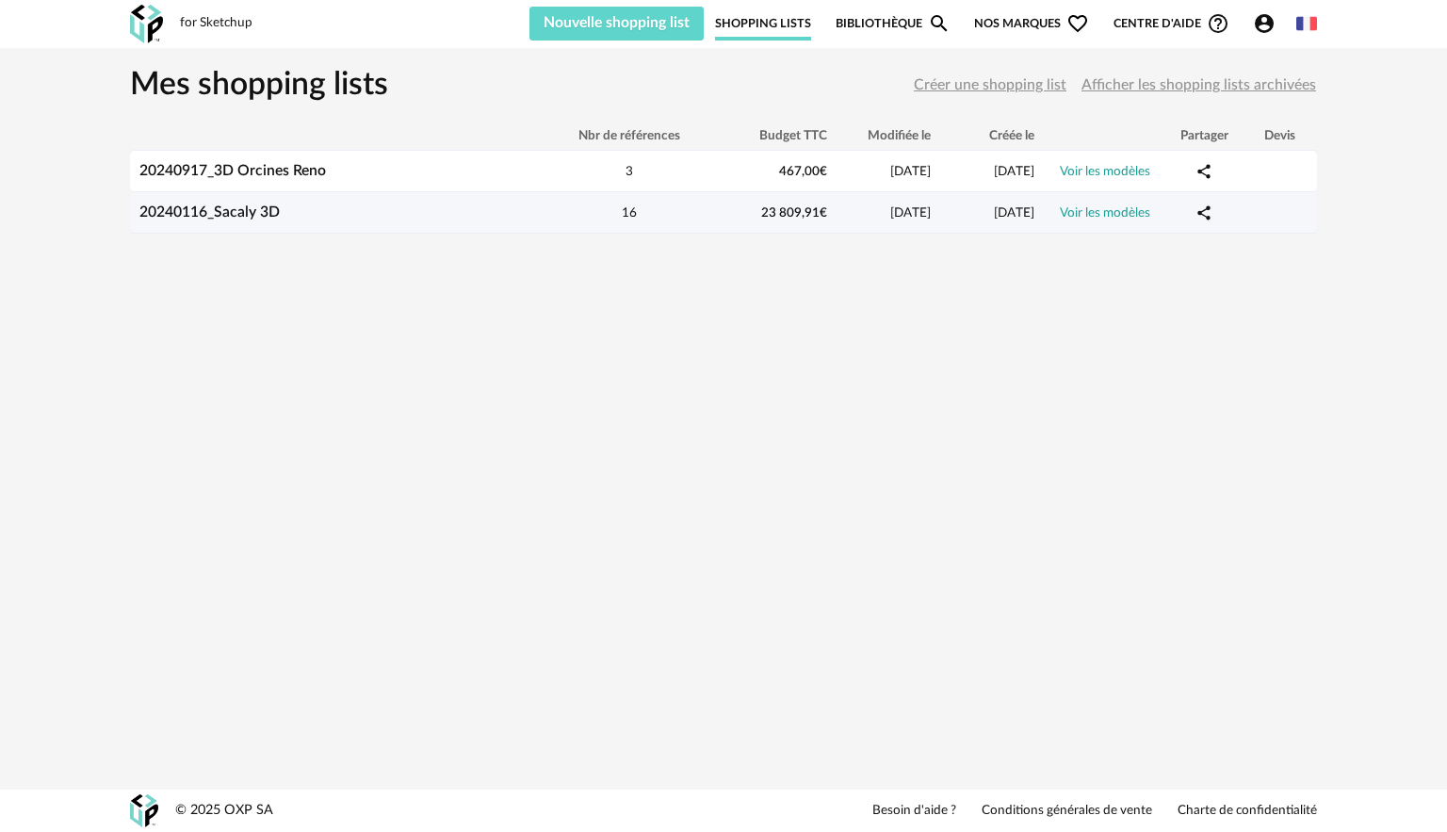
click at [567, 220] on div "16" at bounding box center [630, 213] width 170 height 18
click at [254, 214] on link "20240116_Sacaly 3D" at bounding box center [209, 211] width 140 height 15
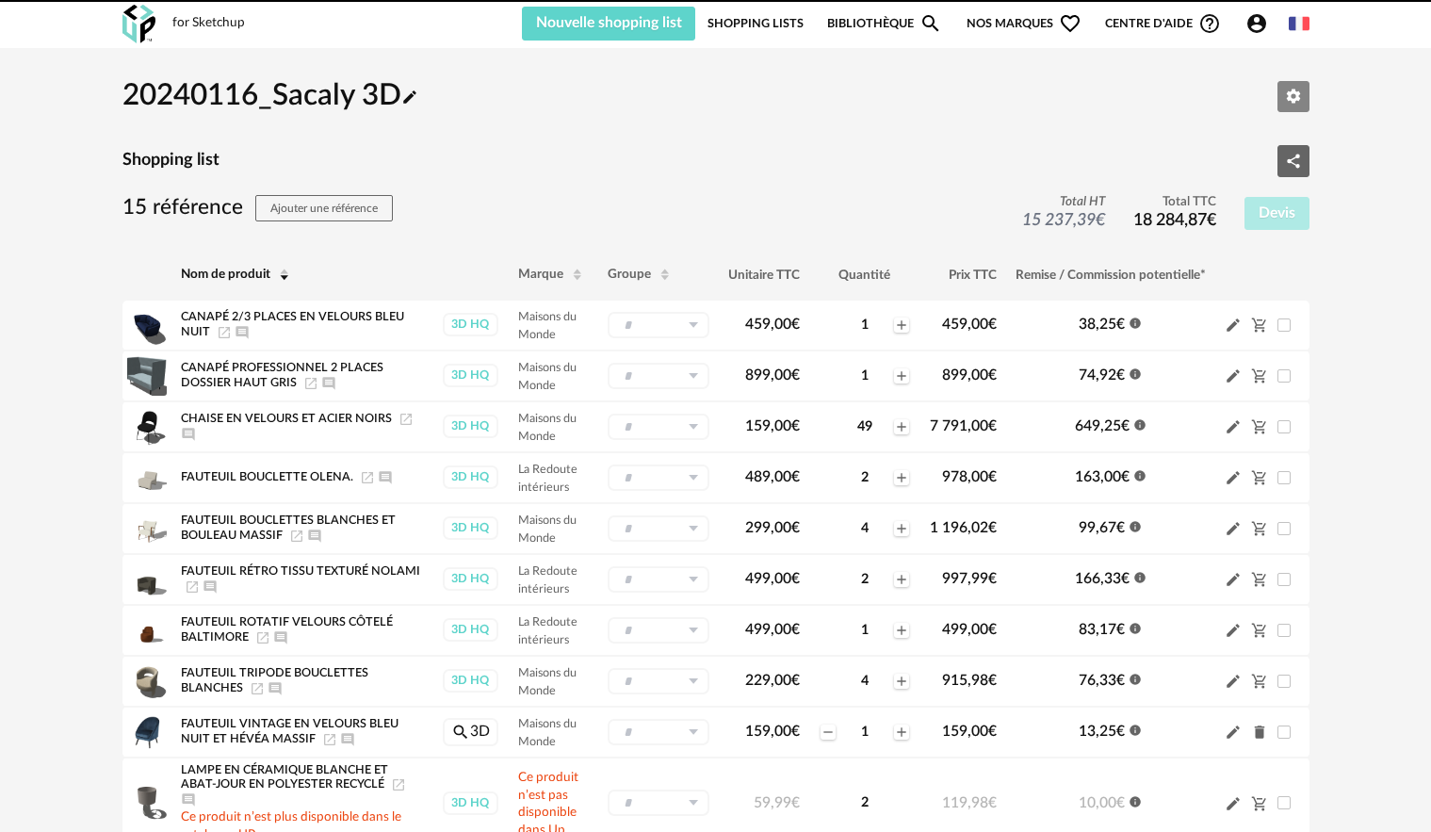
click at [1305, 101] on button "Editer les paramètres" at bounding box center [1294, 97] width 32 height 32
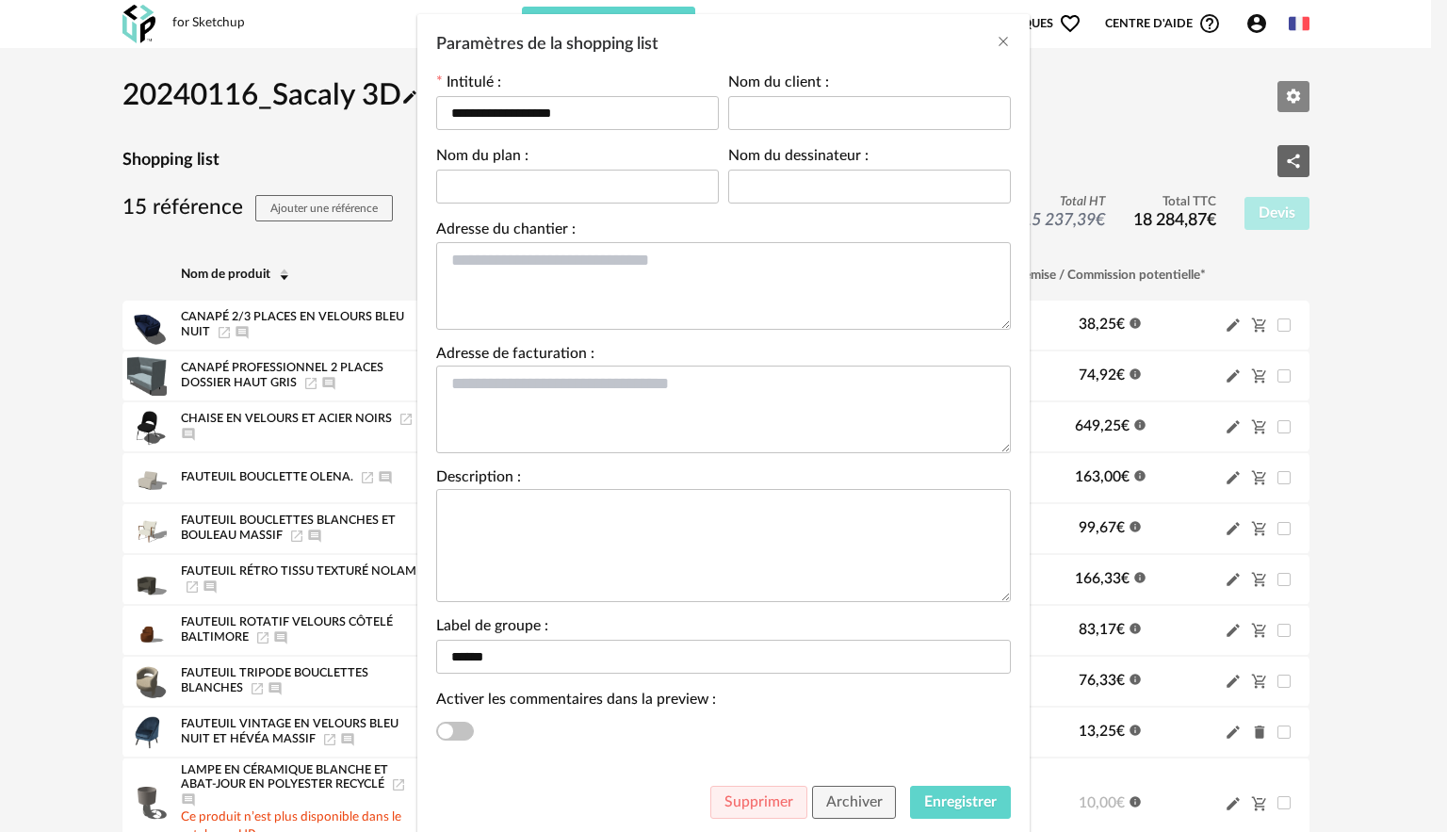
scroll to position [164, 0]
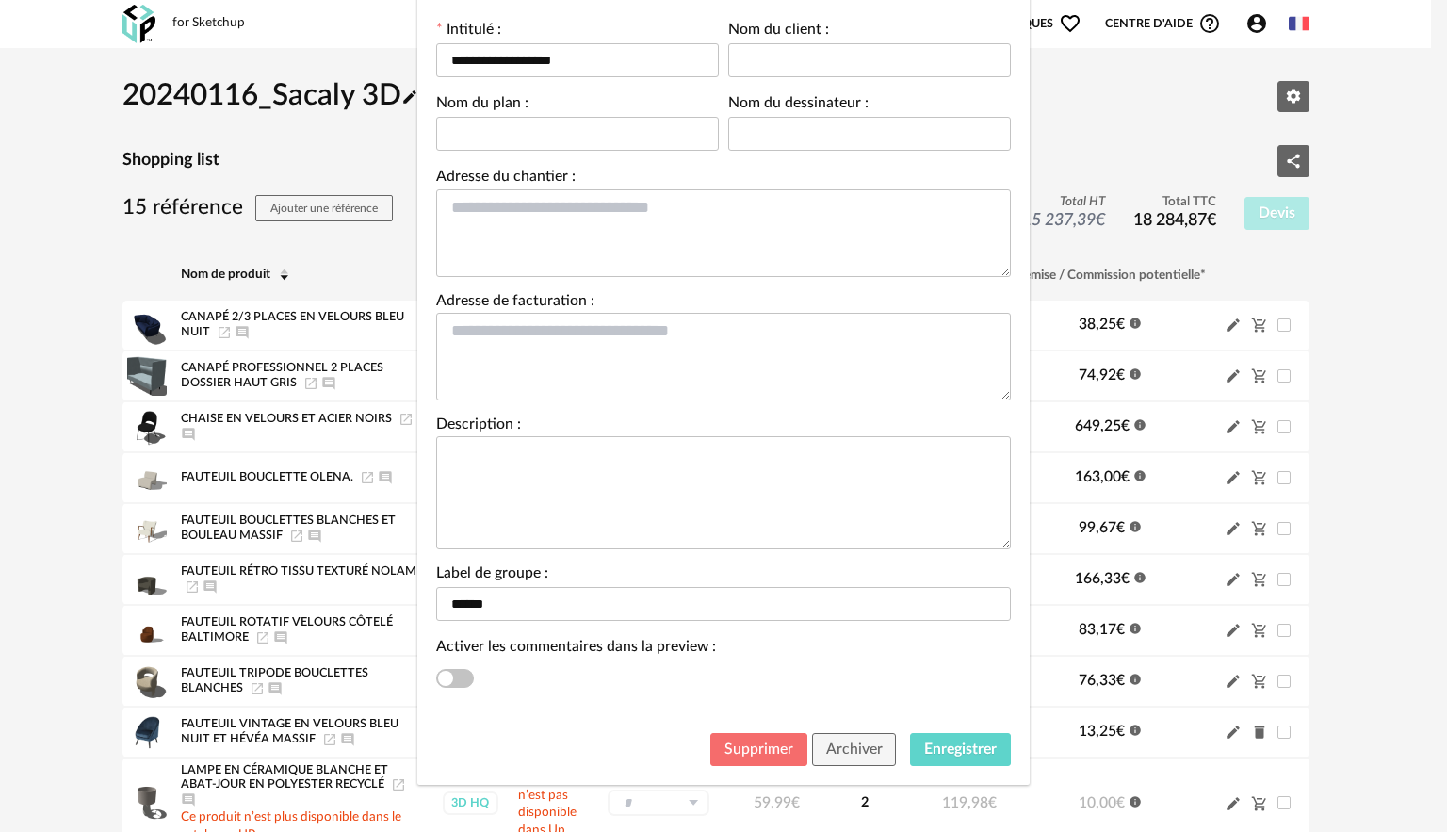
click at [763, 755] on span "Supprimer" at bounding box center [759, 748] width 69 height 15
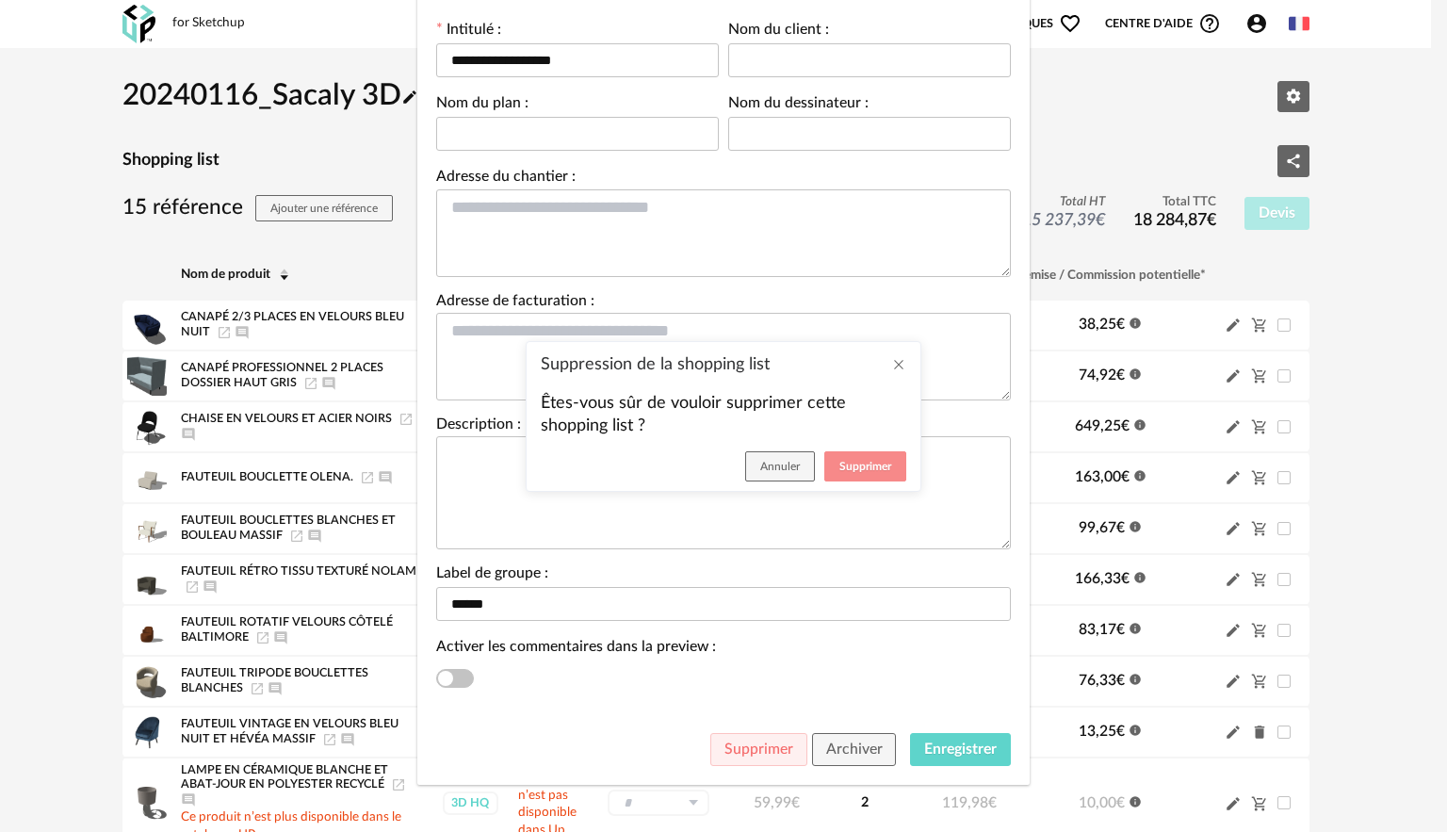
click at [835, 461] on button "Supprimer" at bounding box center [865, 466] width 82 height 30
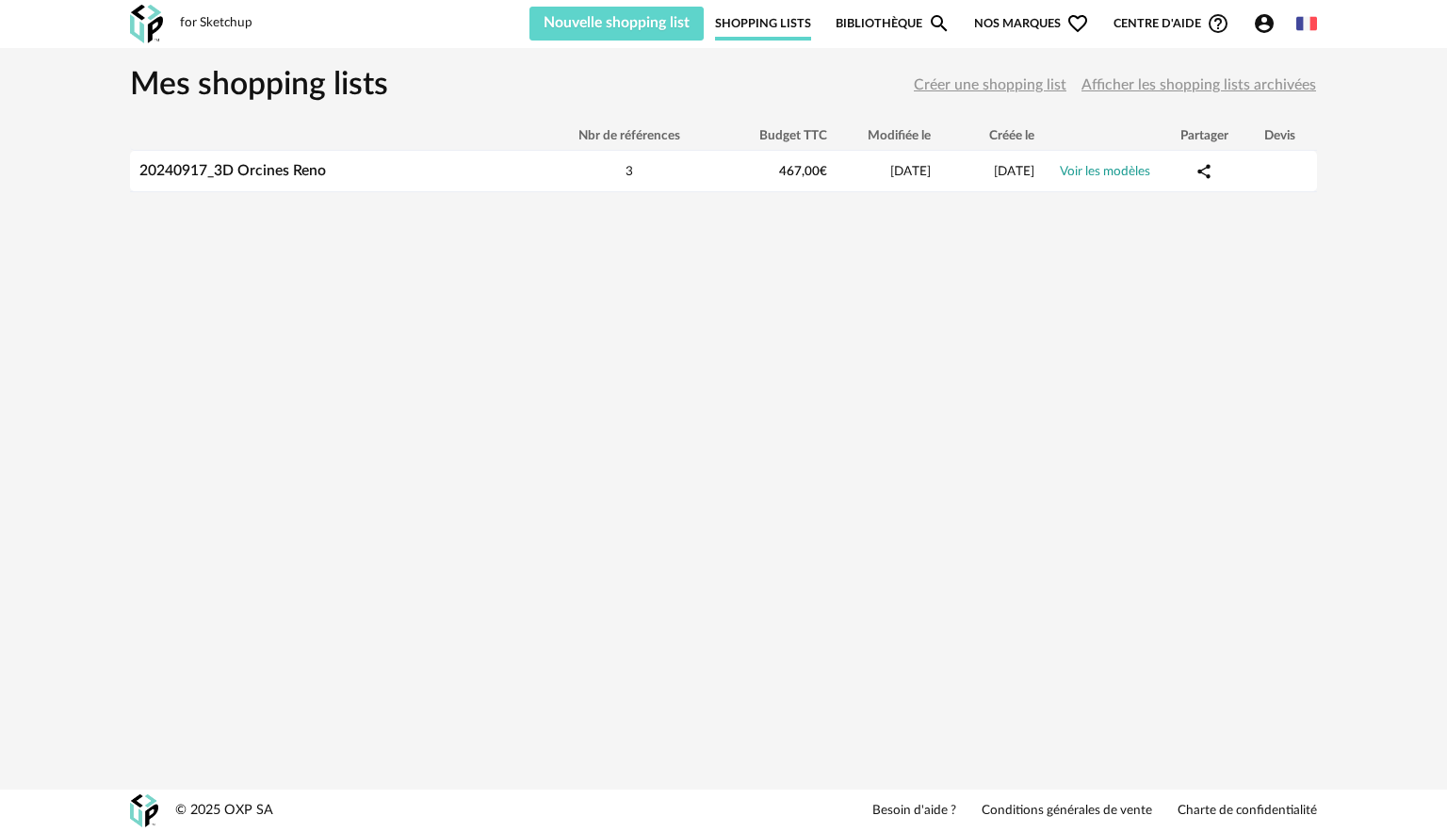
click at [986, 84] on span "Créer une shopping list" at bounding box center [990, 84] width 153 height 15
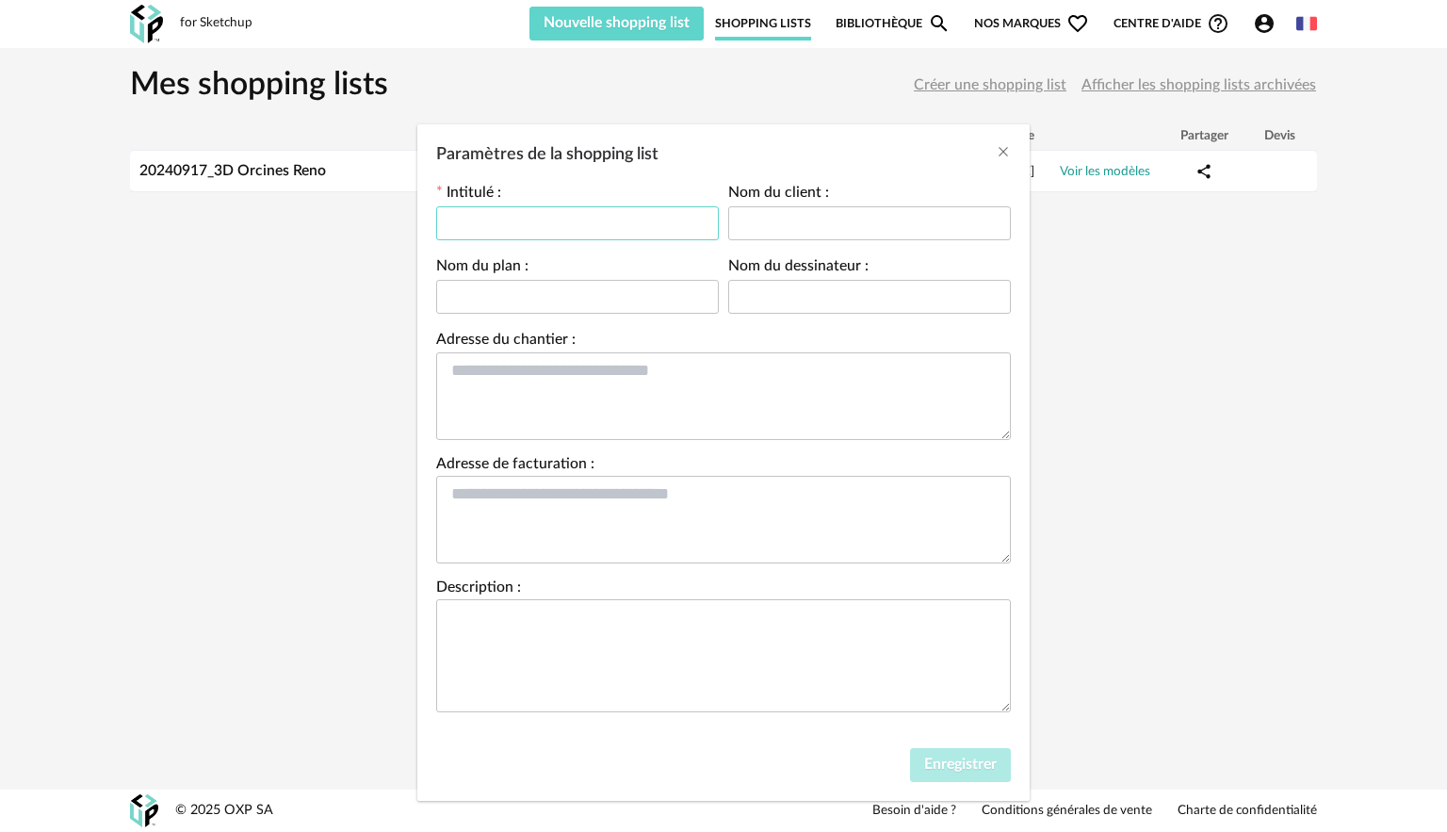
click at [603, 232] on input "Paramètres de la shopping list" at bounding box center [577, 223] width 283 height 34
type input "**********"
click at [971, 764] on span "Enregistrer" at bounding box center [960, 764] width 73 height 15
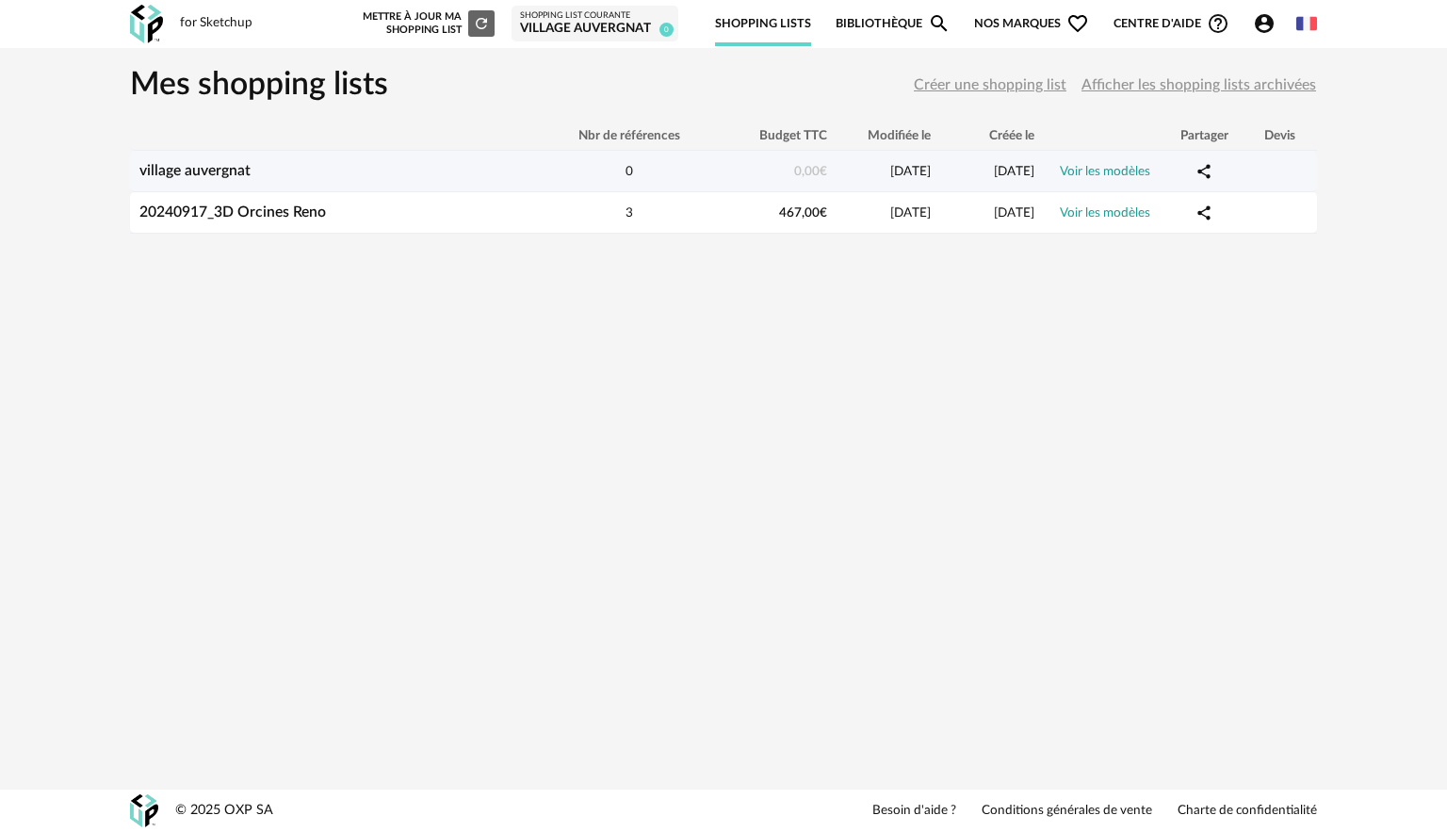
click at [228, 171] on link "village auvergnat" at bounding box center [194, 170] width 111 height 15
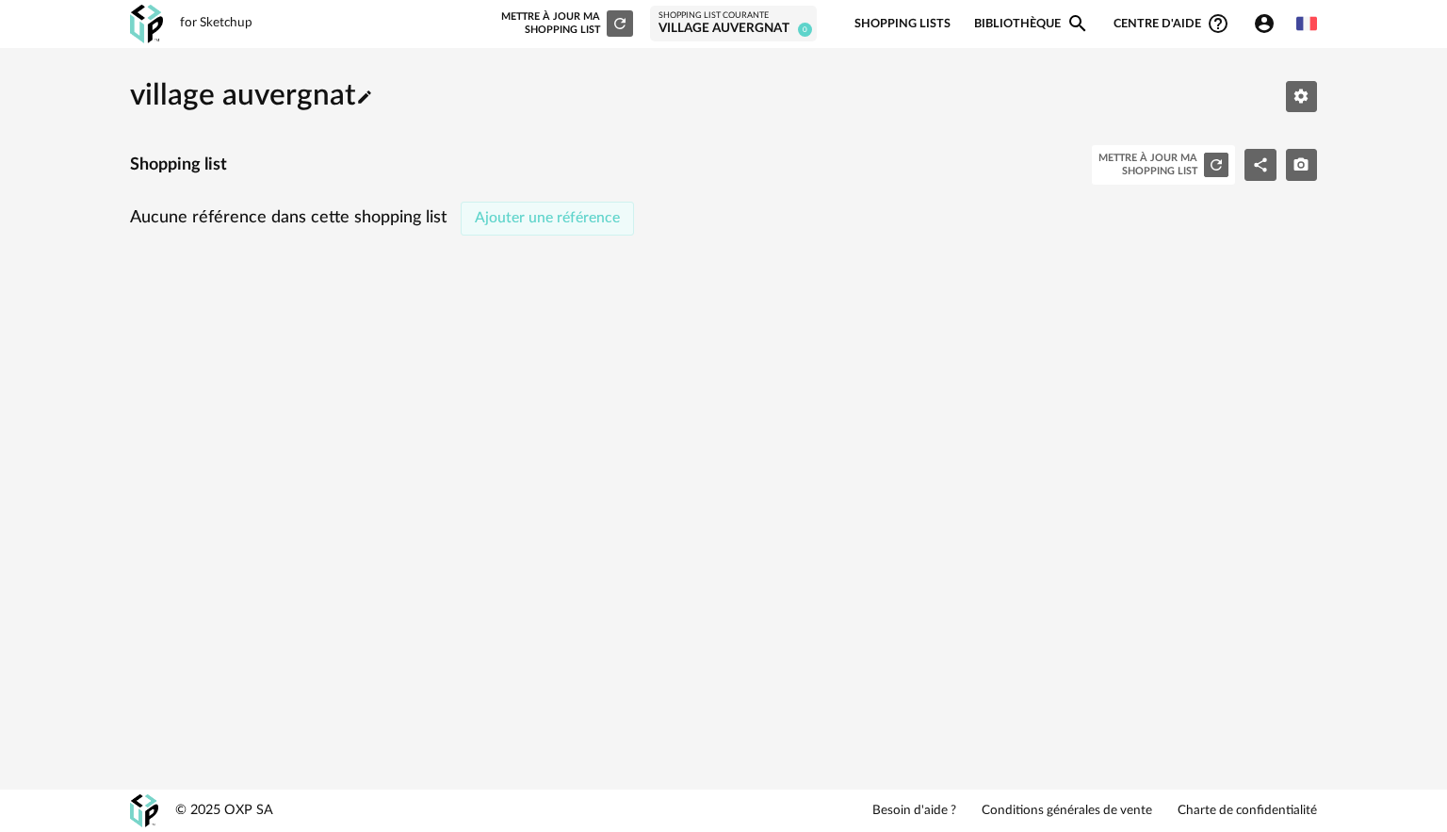
click at [596, 232] on button "Ajouter une référence" at bounding box center [547, 219] width 173 height 34
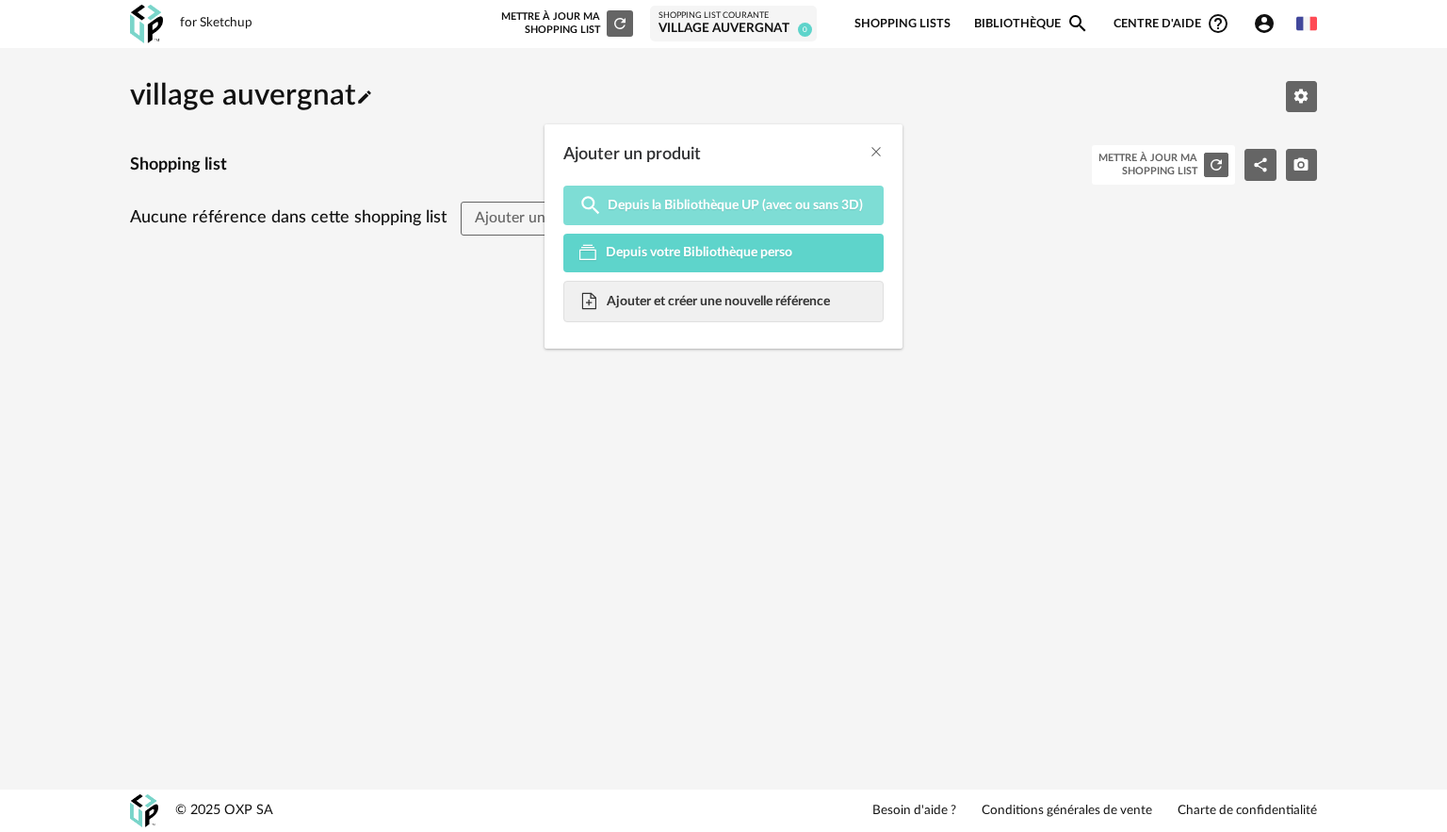
click at [641, 205] on span "Depuis la Bibliothèque UP (avec ou sans 3D)" at bounding box center [735, 205] width 255 height 17
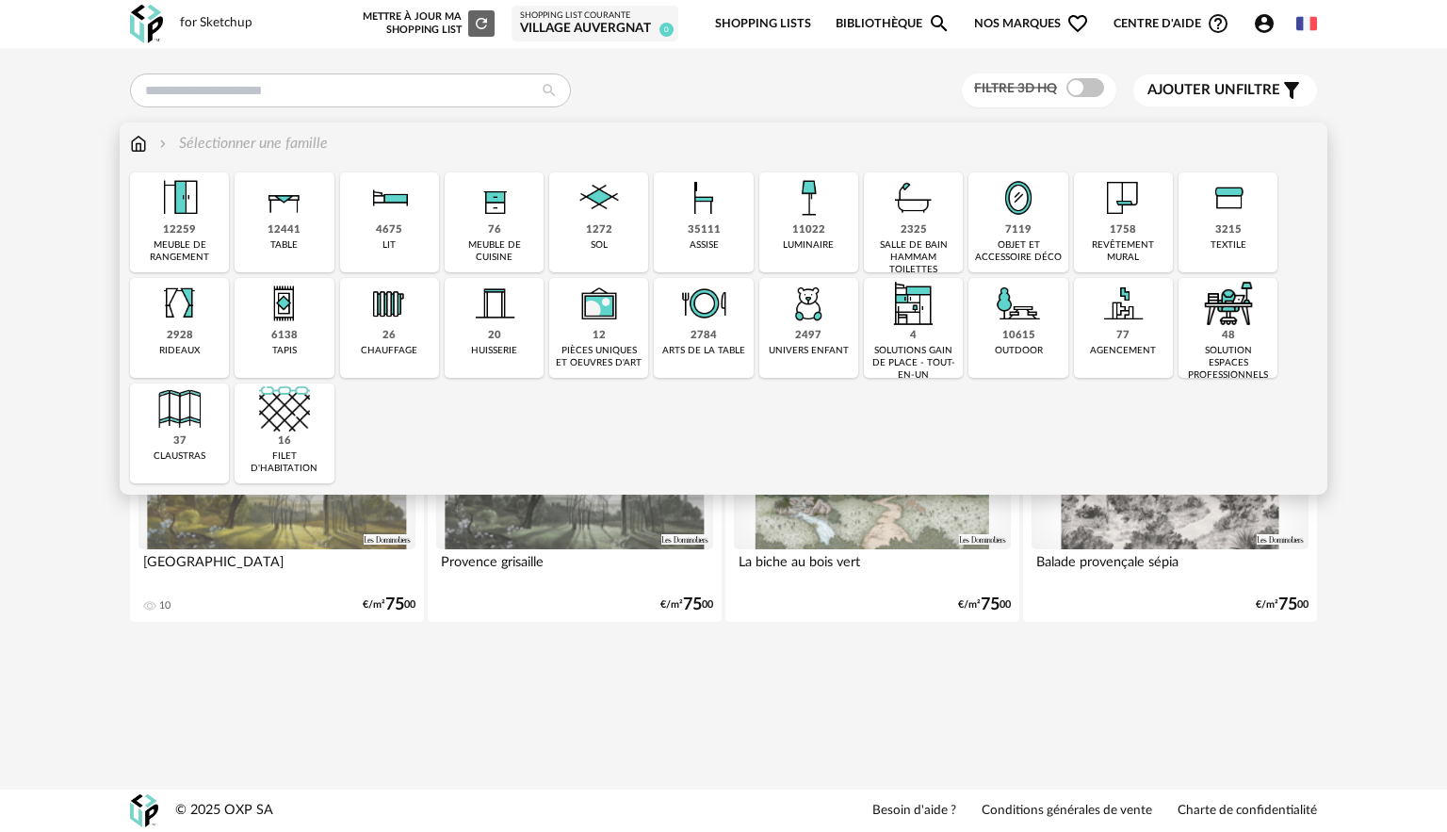
click at [721, 231] on div "35111 assise" at bounding box center [703, 222] width 99 height 100
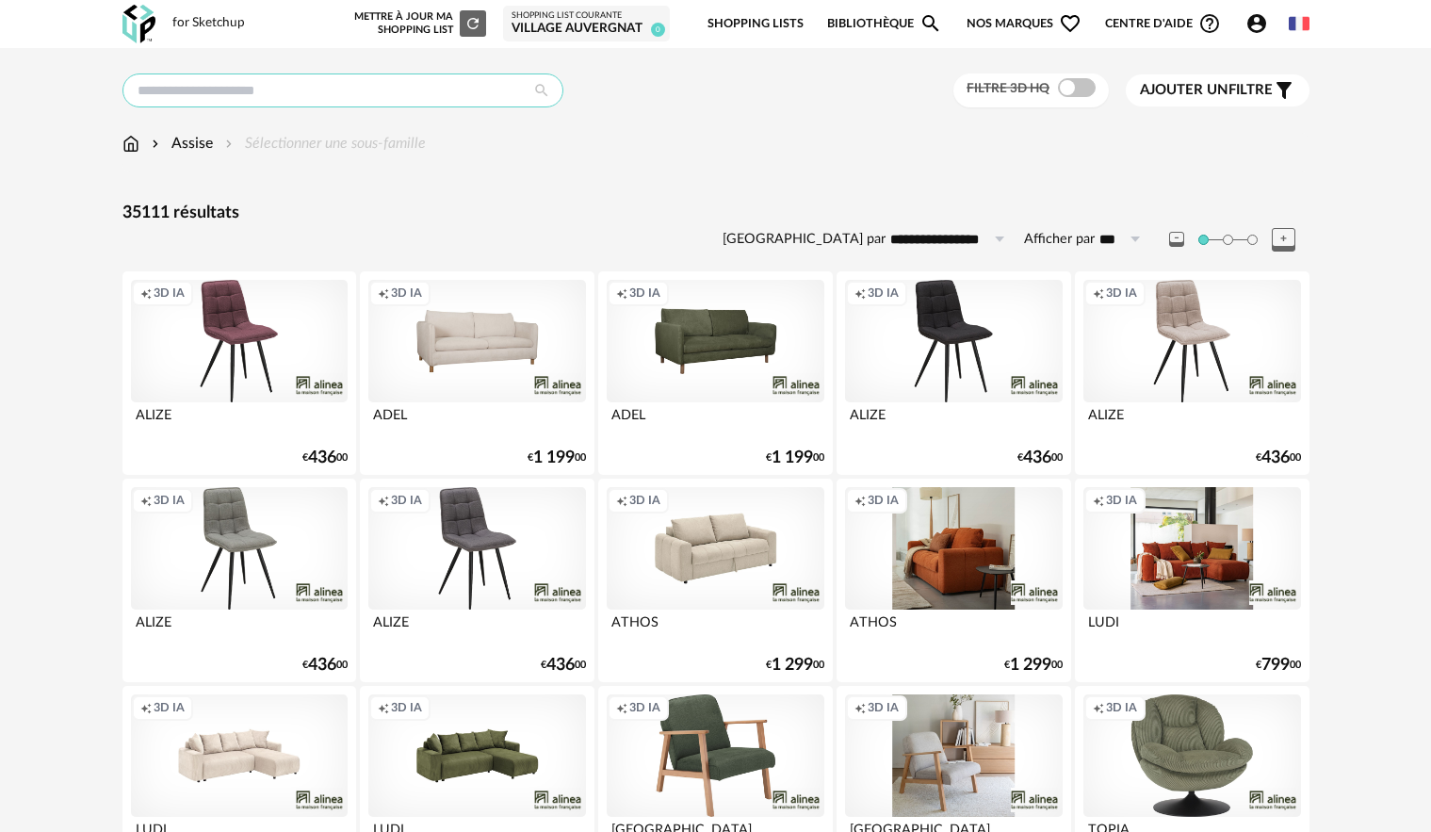
click at [349, 98] on input "text" at bounding box center [342, 90] width 441 height 34
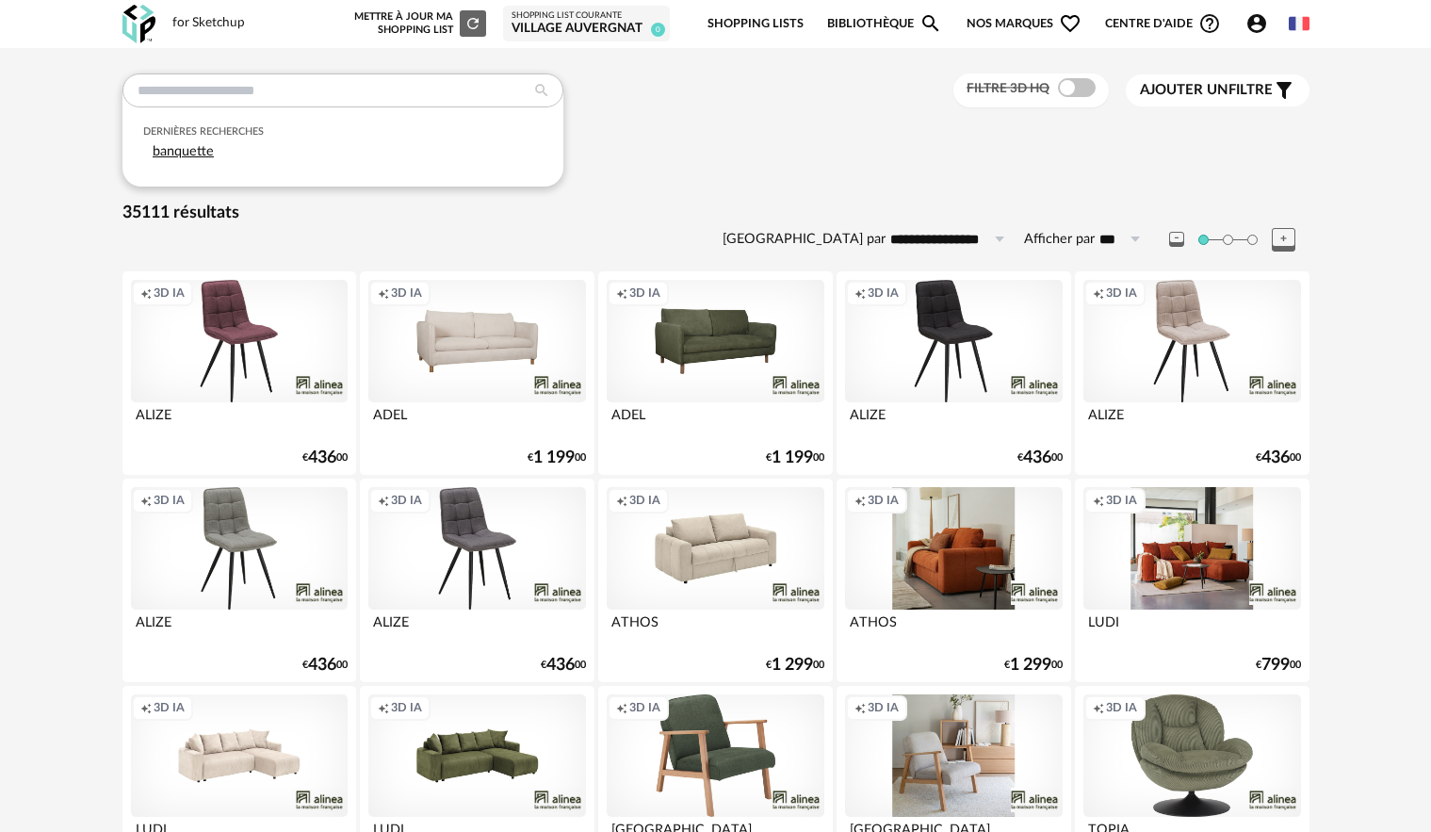
click at [349, 147] on div "banquette" at bounding box center [342, 152] width 399 height 27
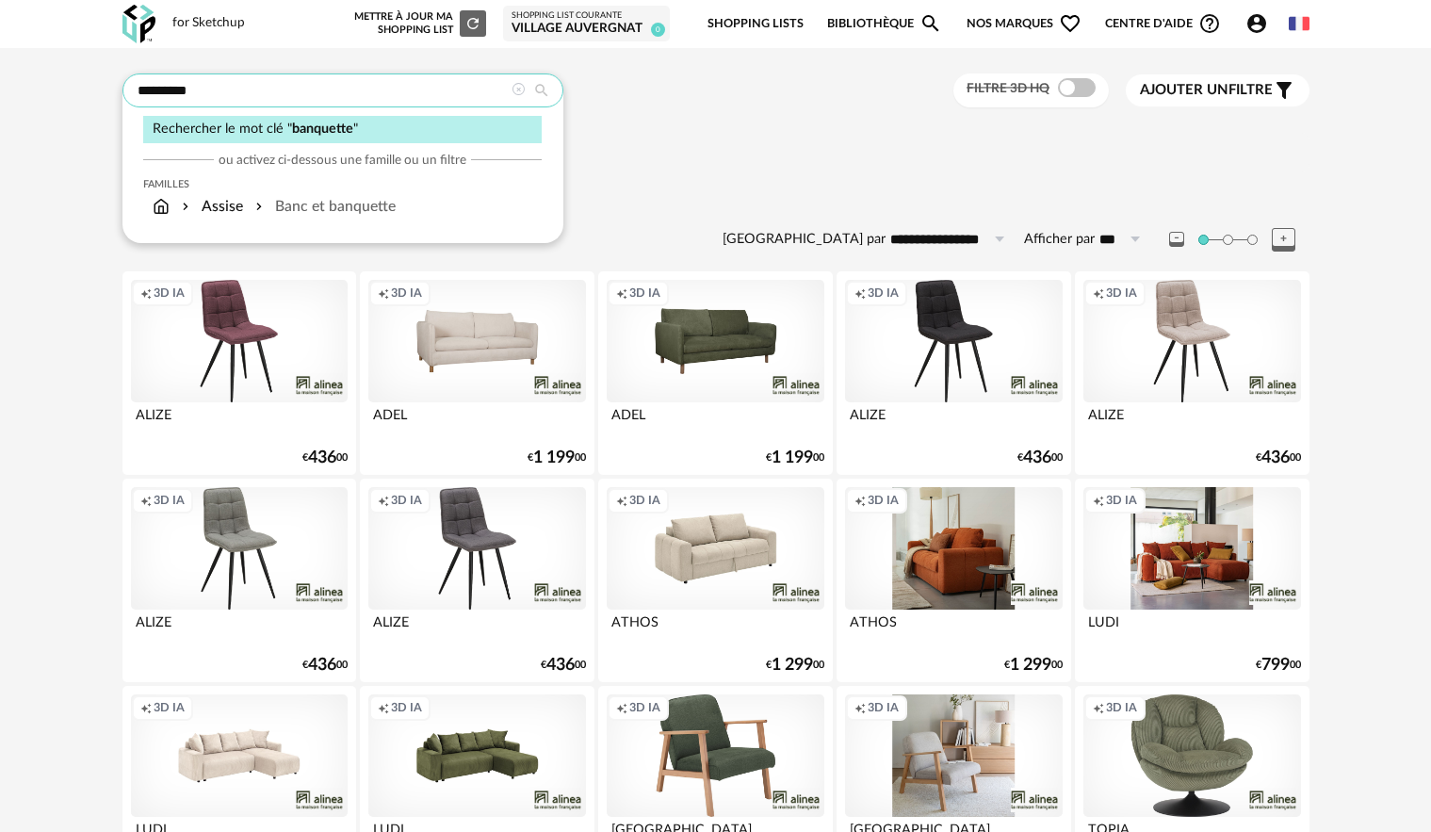
type input "*********"
type input "**********"
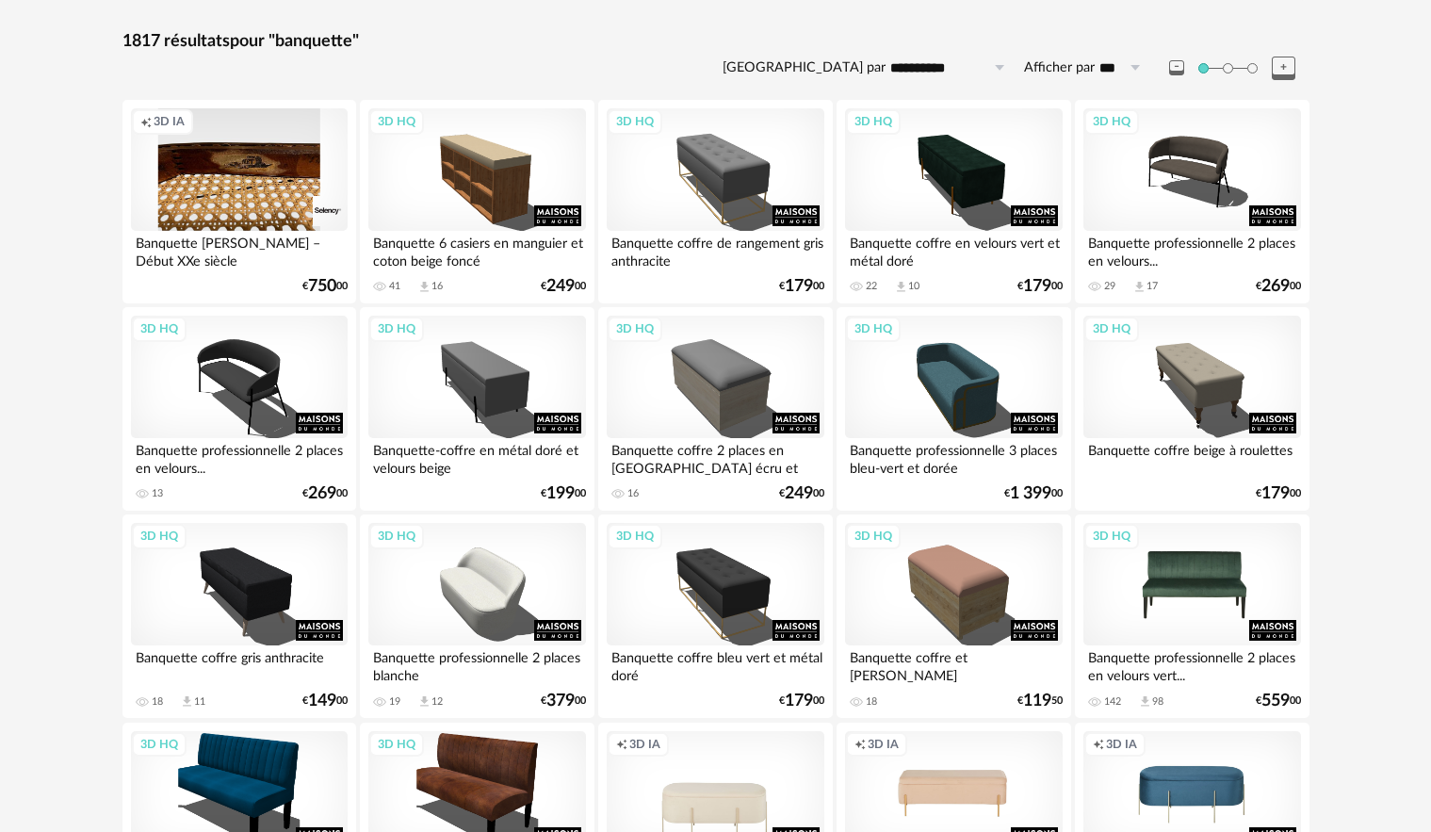
scroll to position [188, 0]
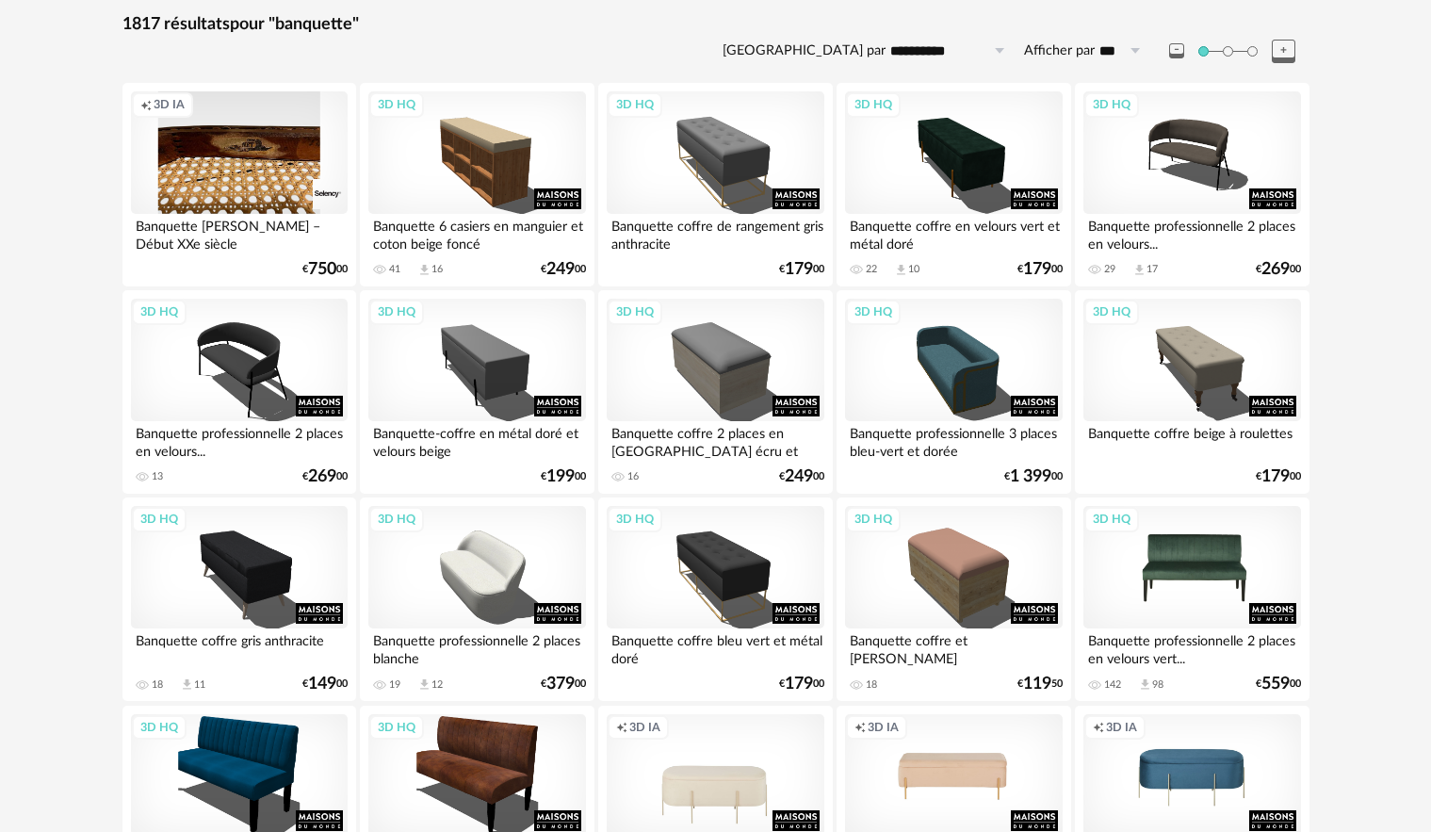
click at [1182, 574] on div "3D HQ" at bounding box center [1192, 567] width 217 height 122
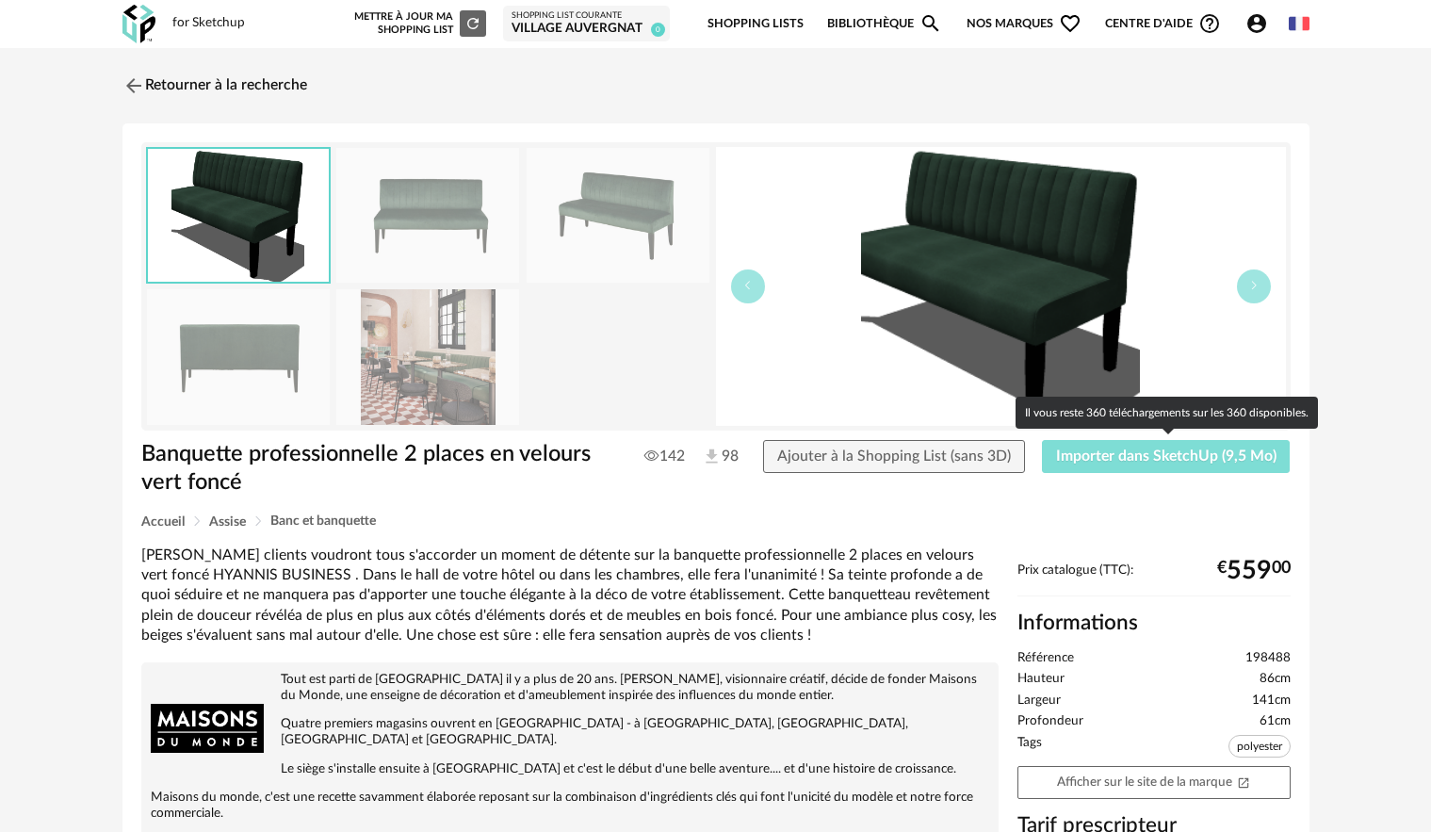
click at [1180, 458] on span "Importer dans SketchUp (9,5 Mo)" at bounding box center [1166, 455] width 220 height 15
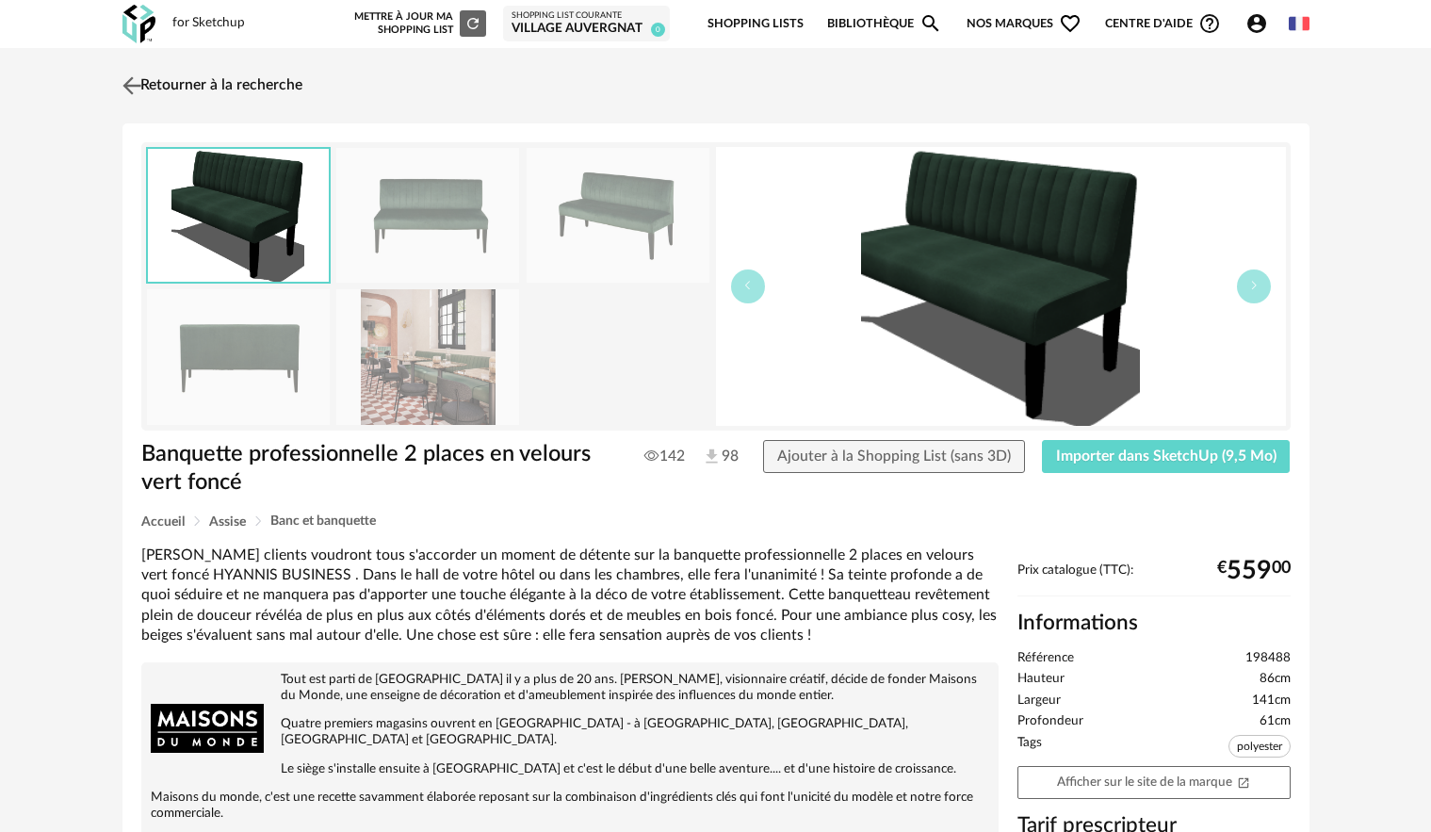
click at [253, 82] on link "Retourner à la recherche" at bounding box center [210, 85] width 185 height 41
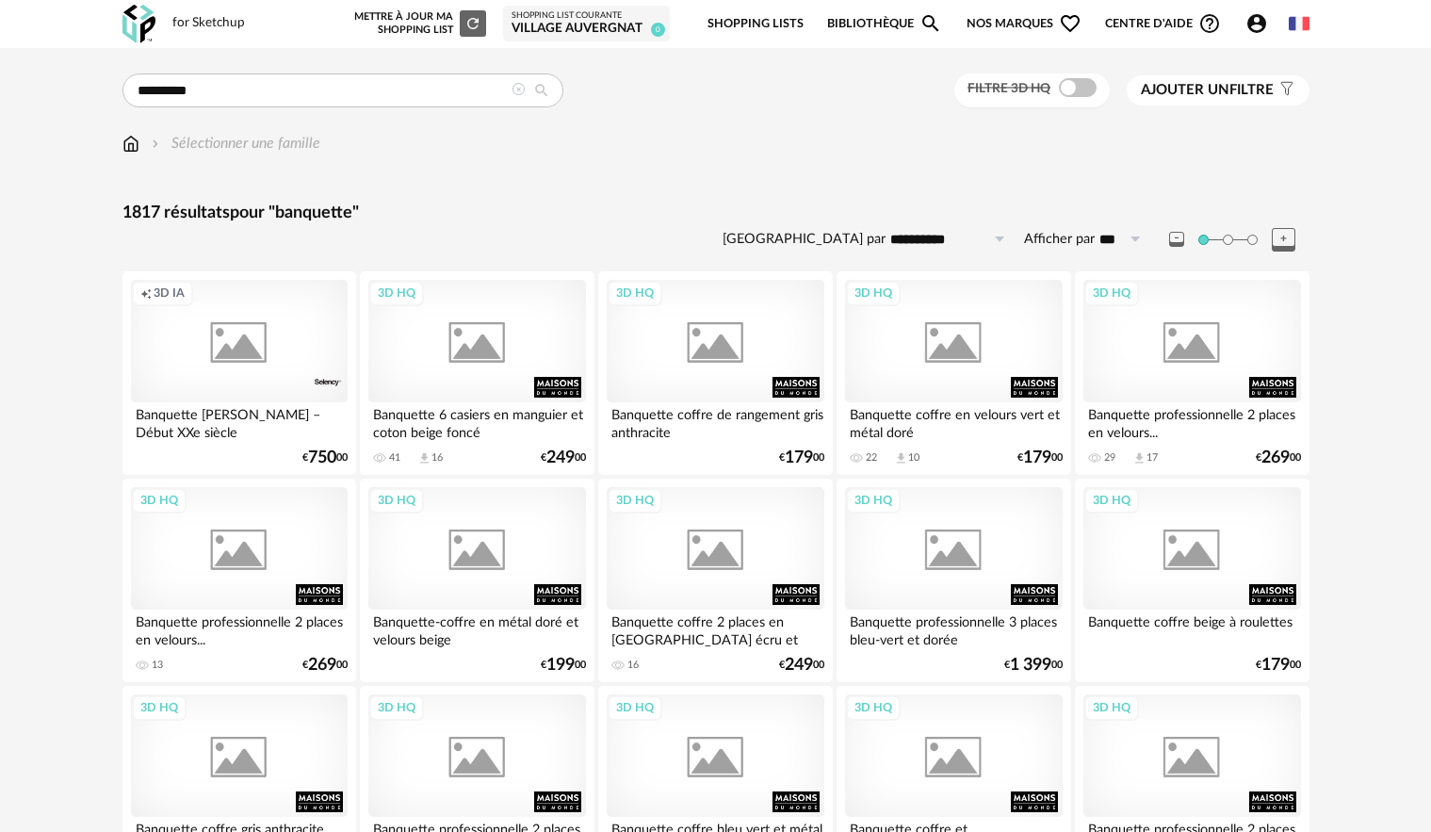
scroll to position [188, 0]
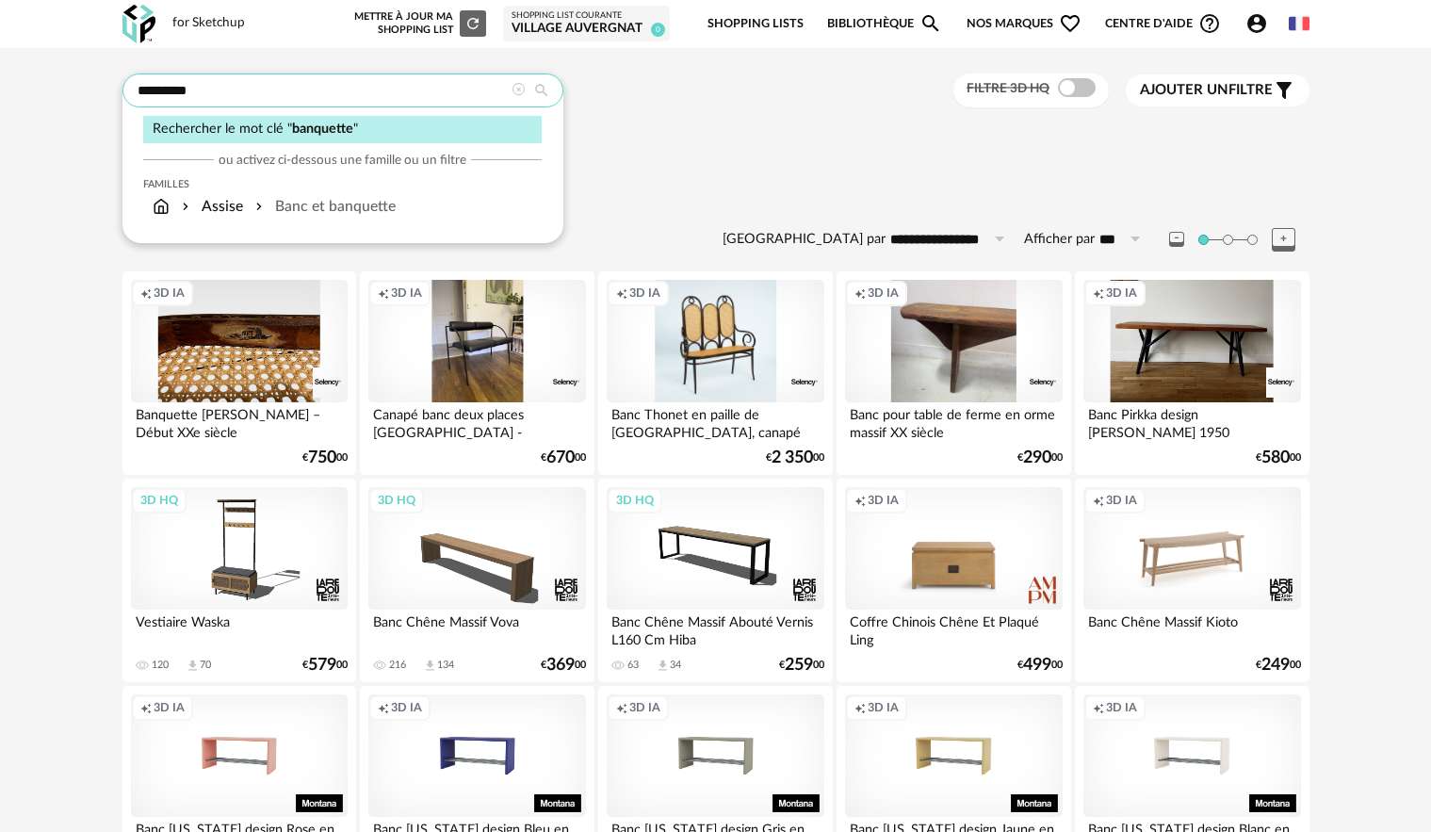
click at [318, 86] on input "*********" at bounding box center [342, 90] width 441 height 34
type input "**********"
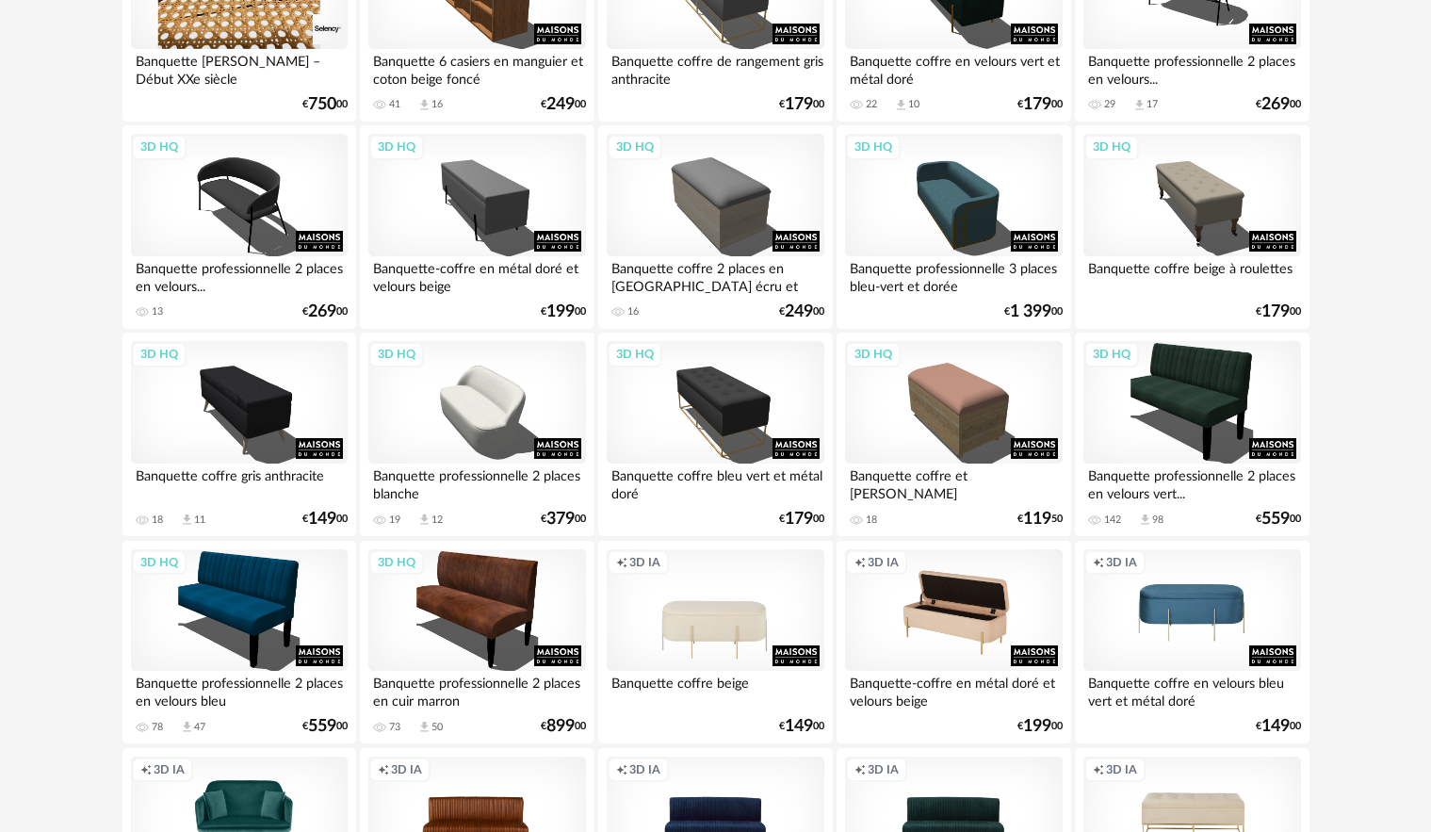
scroll to position [377, 0]
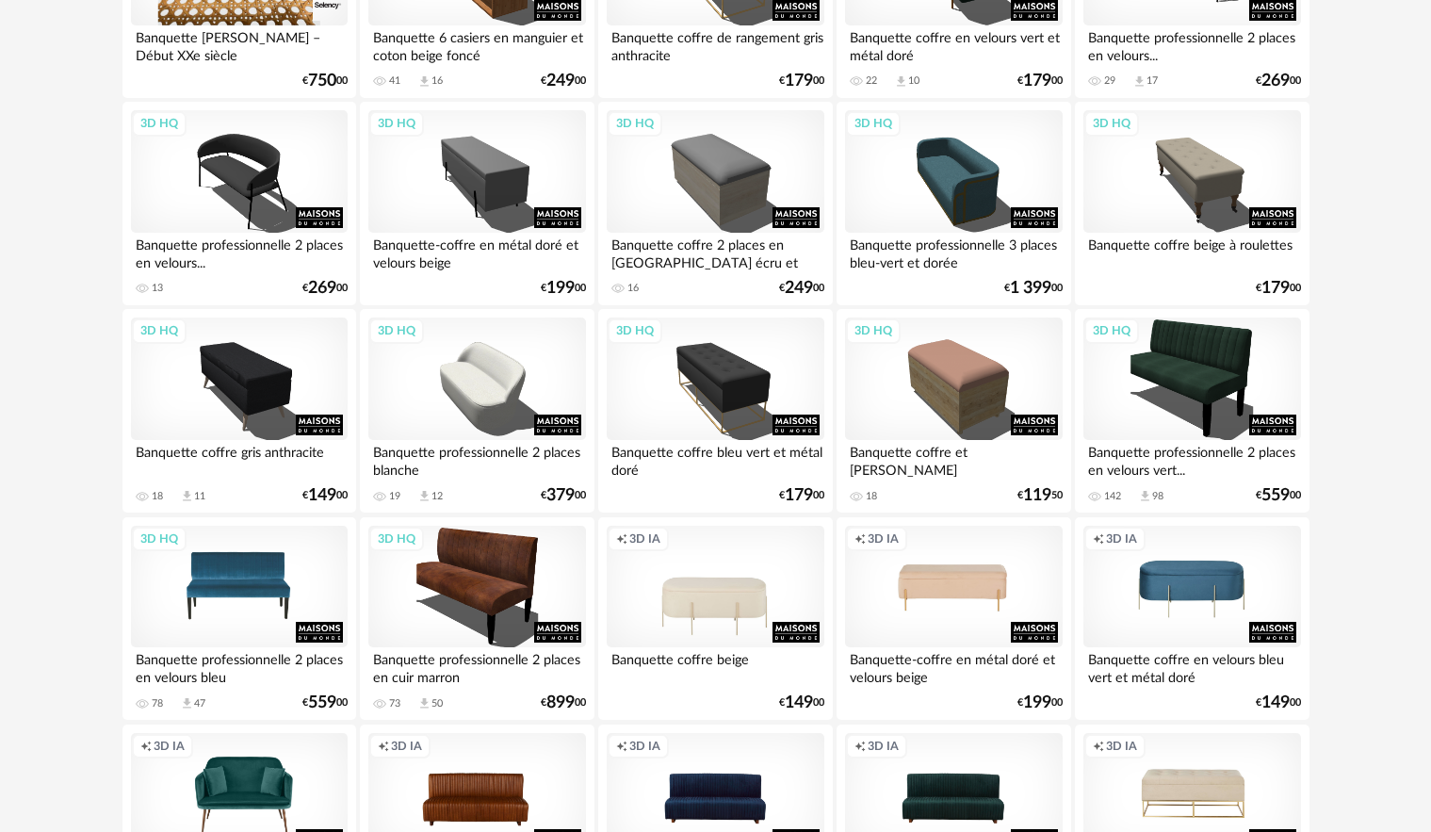
click at [238, 633] on div "3D HQ" at bounding box center [239, 587] width 217 height 122
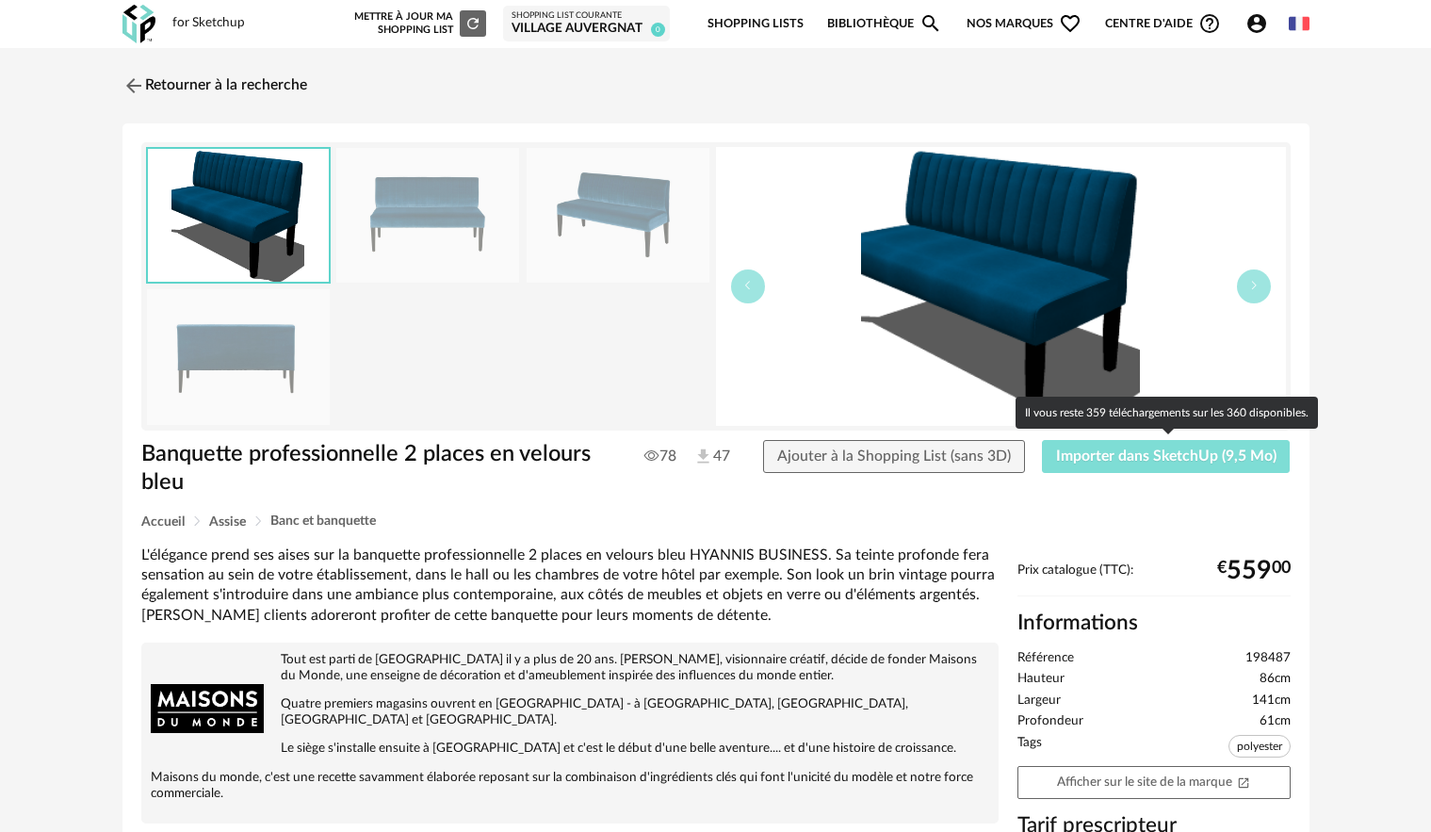
click at [1214, 458] on span "Importer dans SketchUp (9,5 Mo)" at bounding box center [1166, 455] width 220 height 15
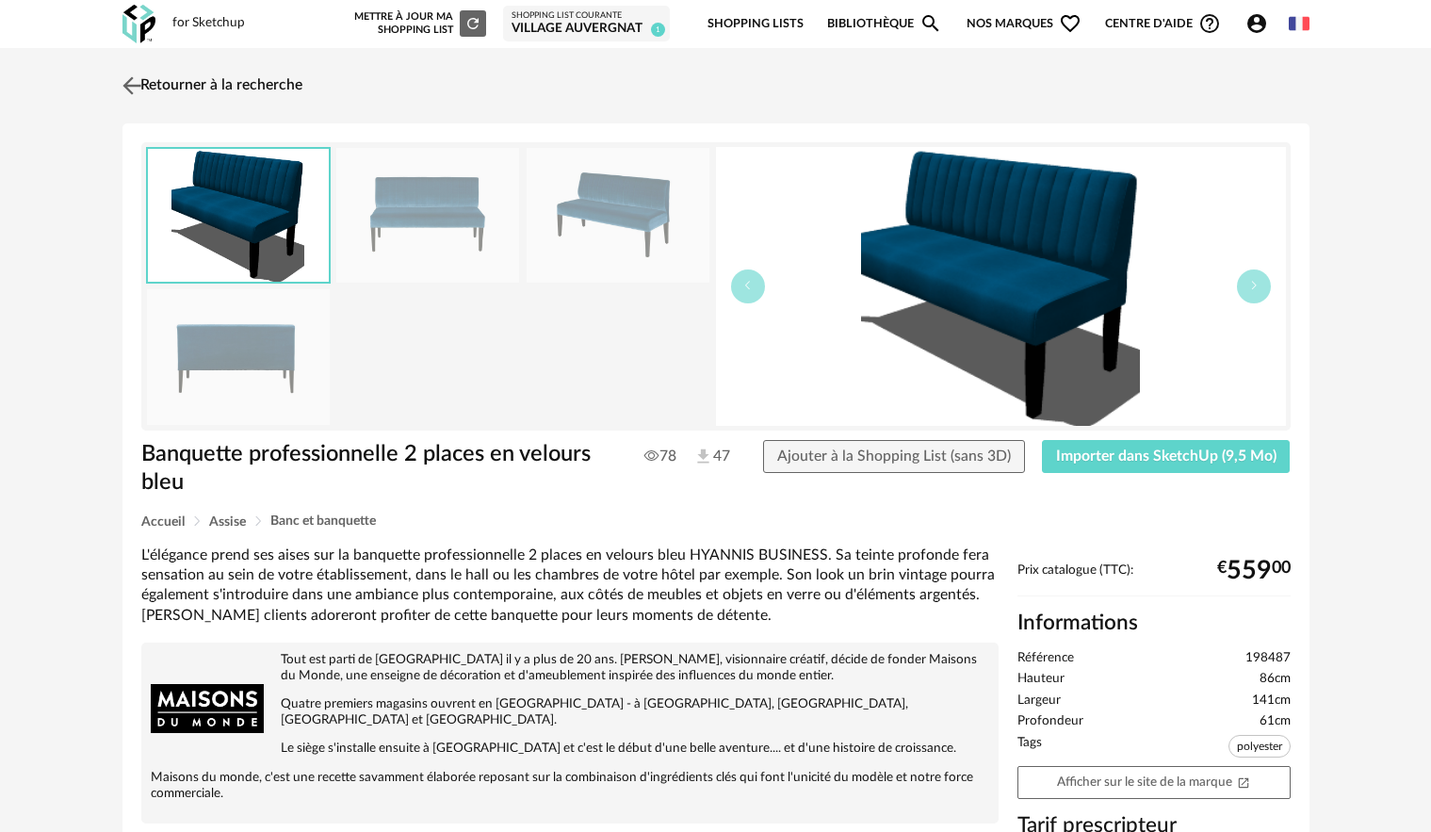
click at [134, 74] on img at bounding box center [131, 85] width 27 height 27
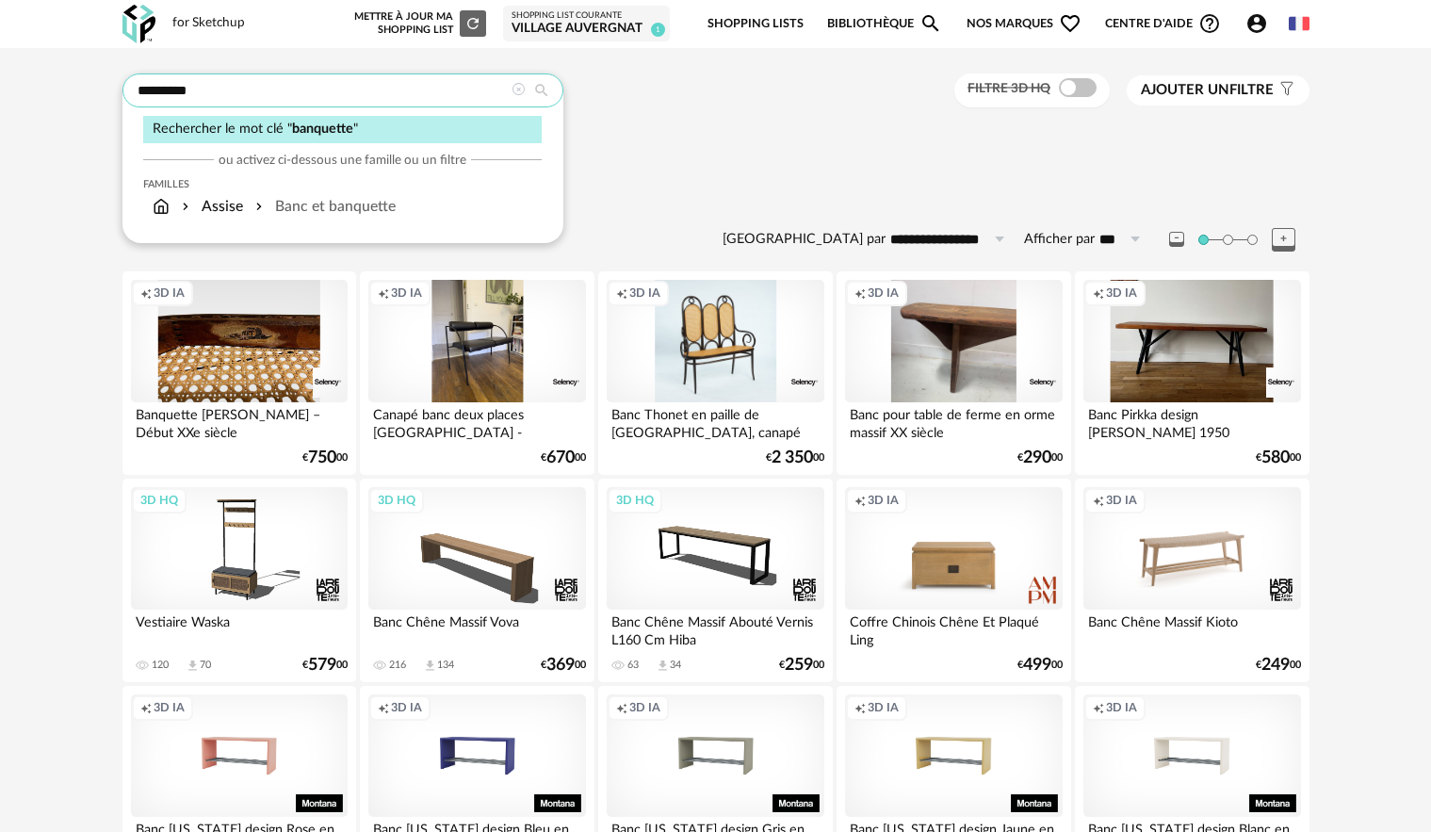
drag, startPoint x: 335, startPoint y: 86, endPoint x: 103, endPoint y: 87, distance: 232.7
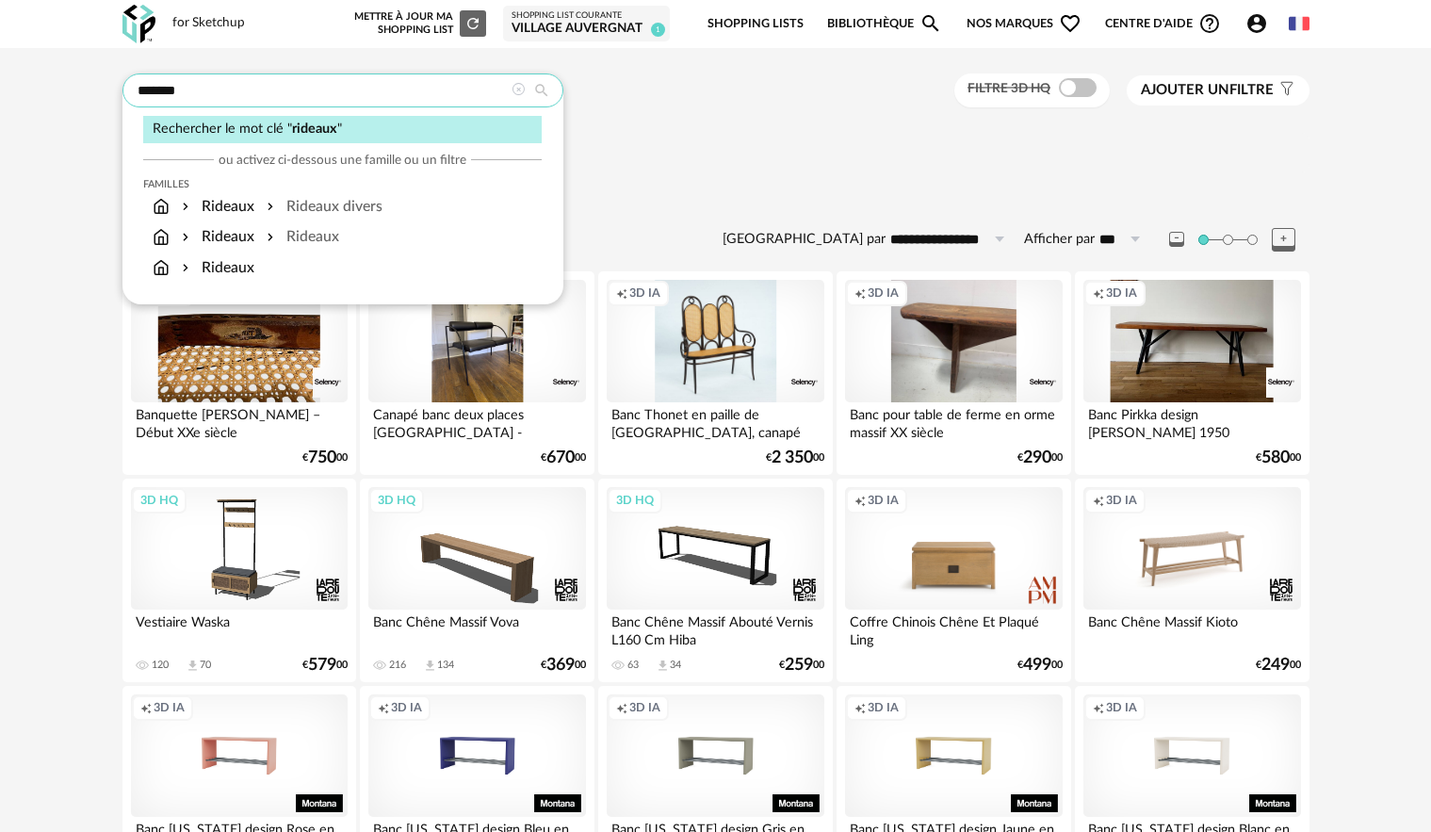
type input "*******"
type input "**********"
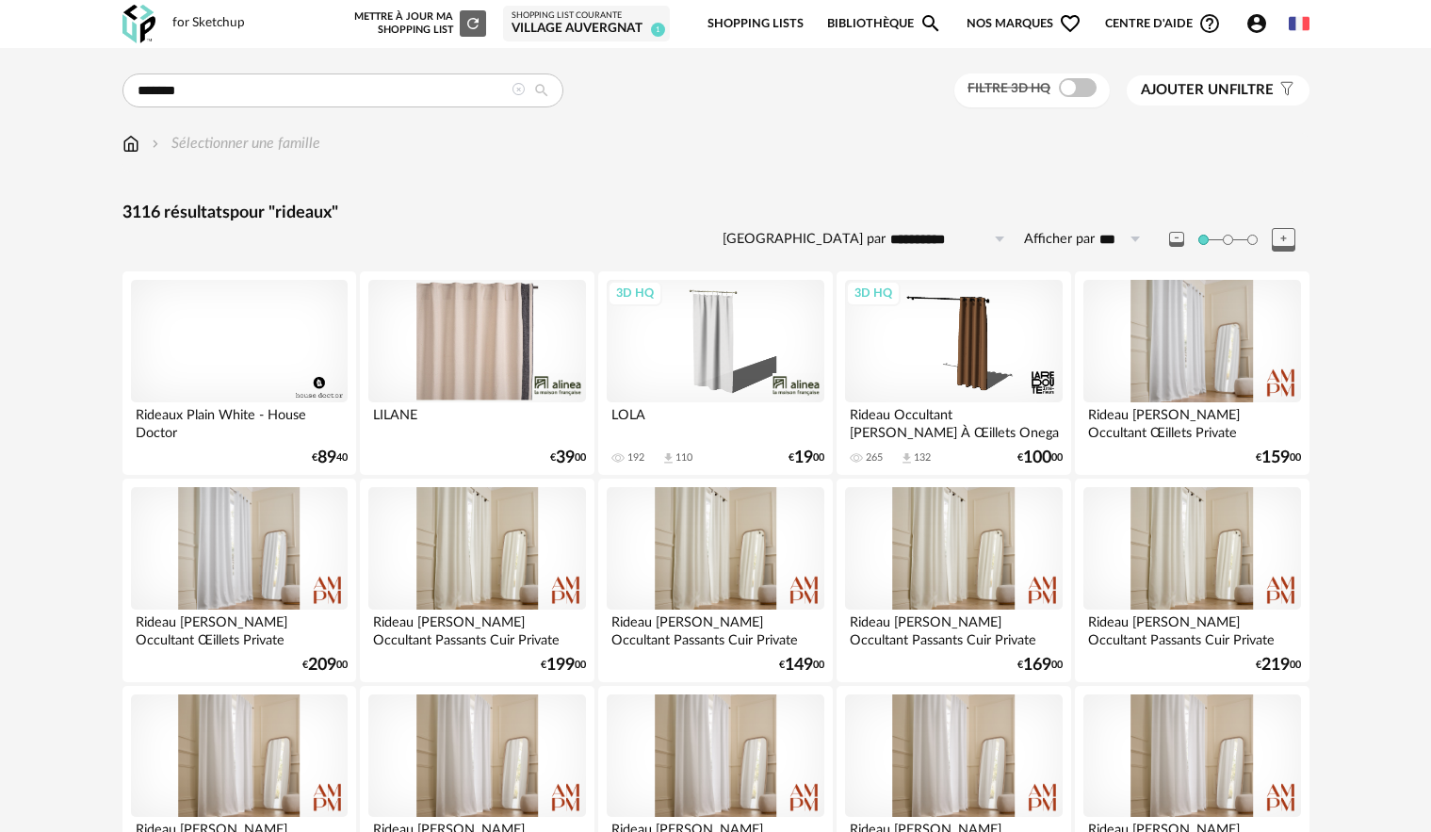
click at [1230, 94] on span "Ajouter un filtre" at bounding box center [1207, 90] width 133 height 19
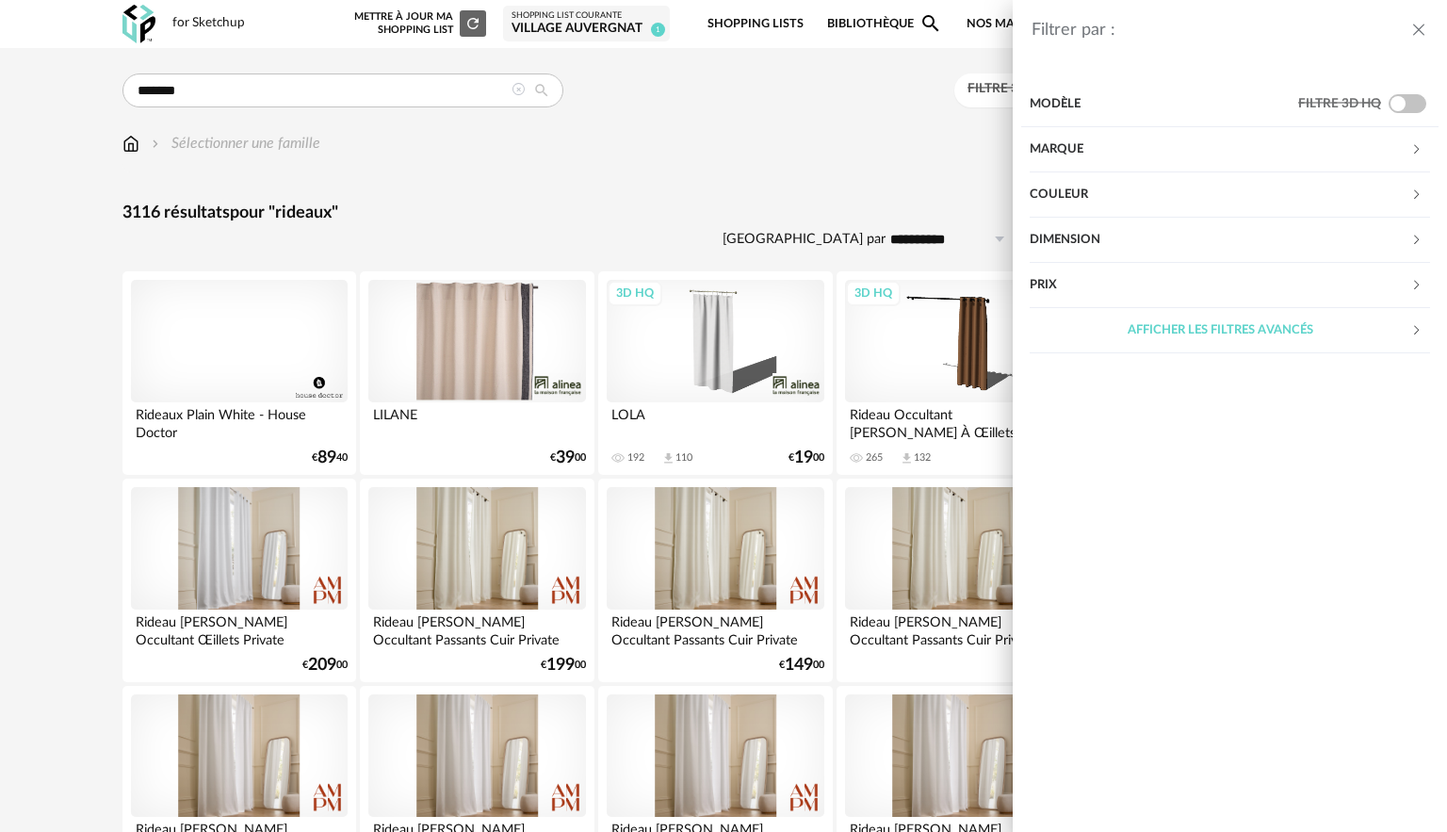
click at [1376, 187] on div "Couleur" at bounding box center [1220, 194] width 381 height 45
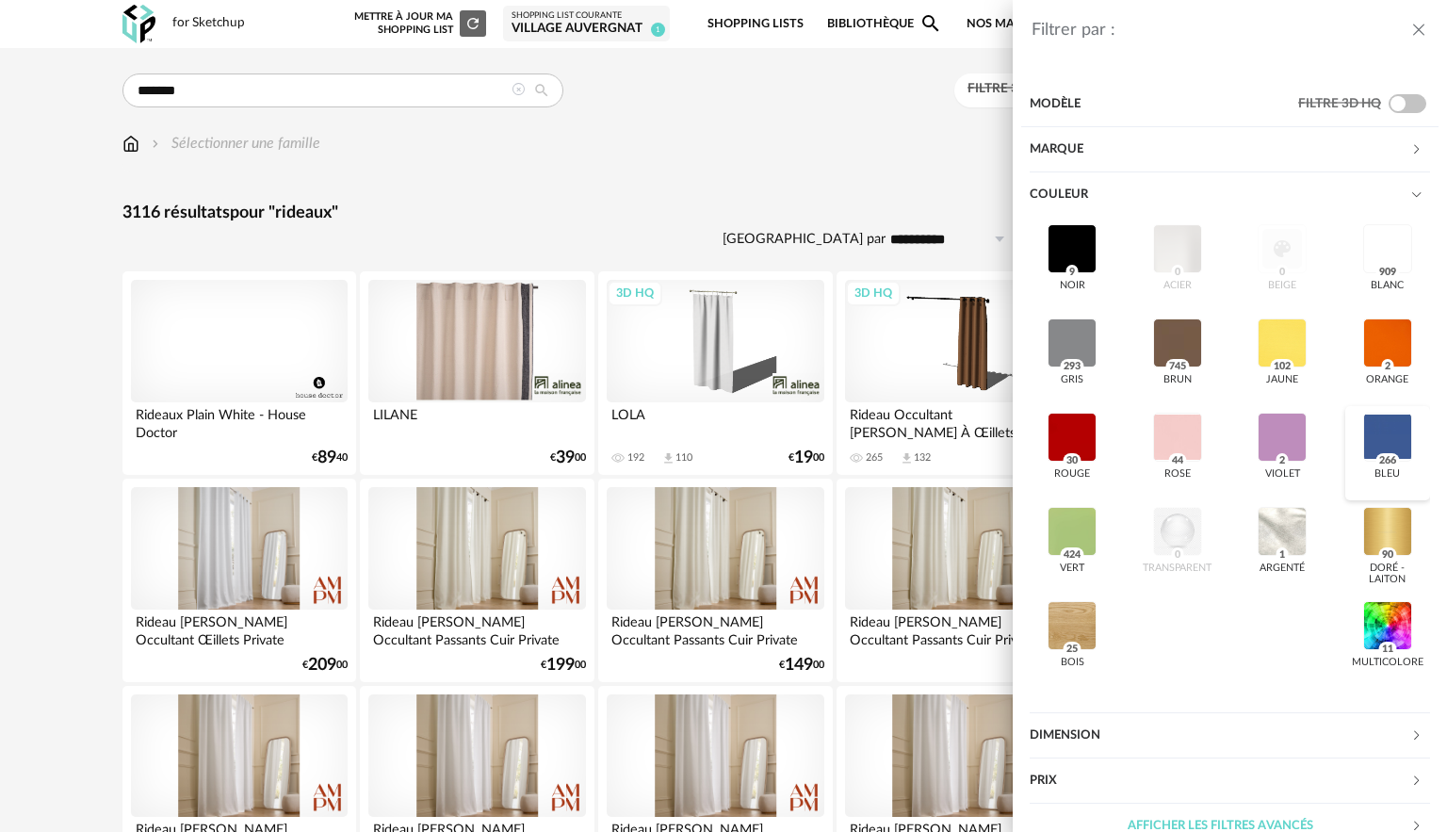
click at [1385, 419] on div at bounding box center [1387, 437] width 49 height 49
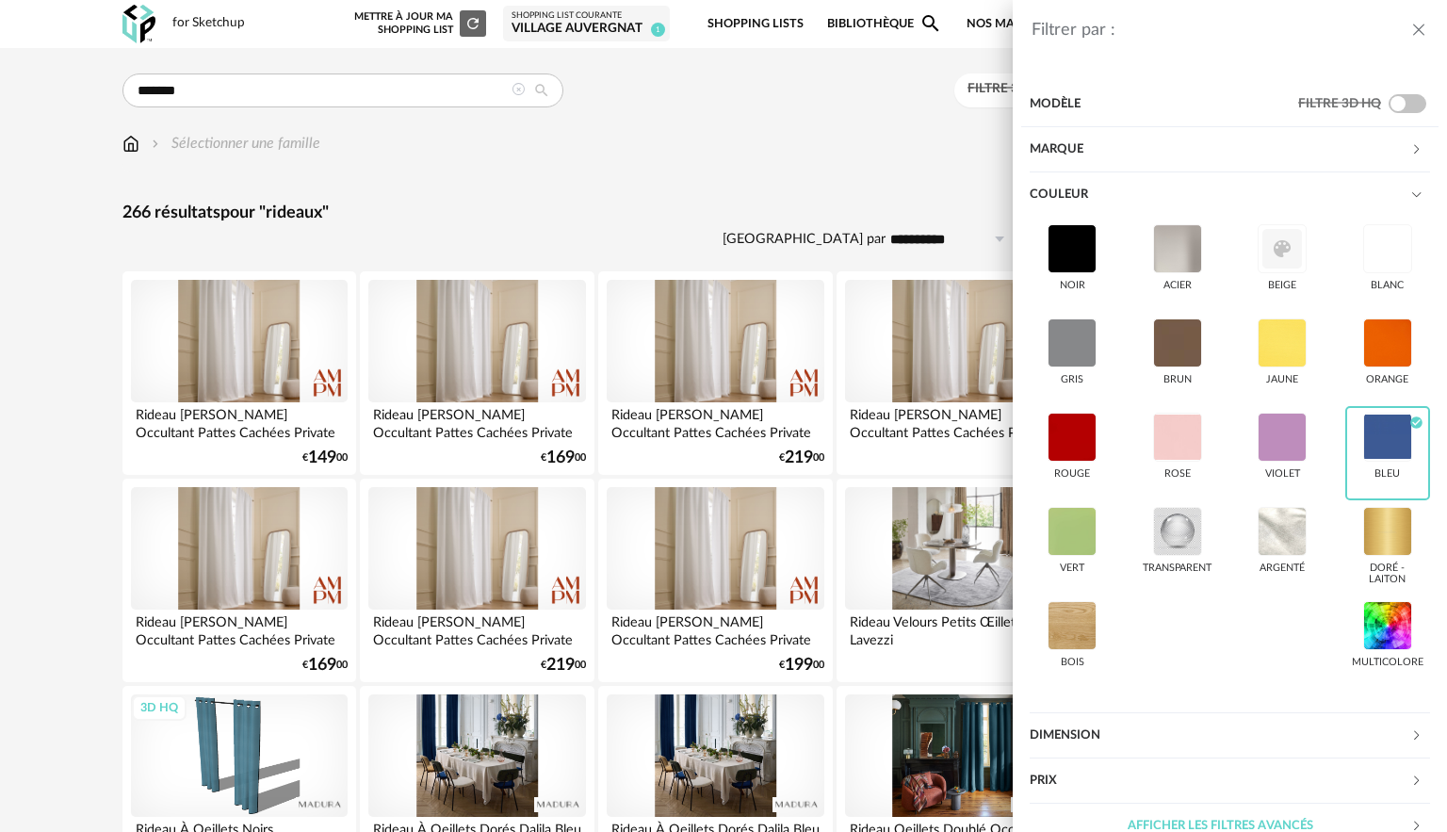
click at [1425, 29] on icon "close drawer" at bounding box center [1418, 30] width 19 height 19
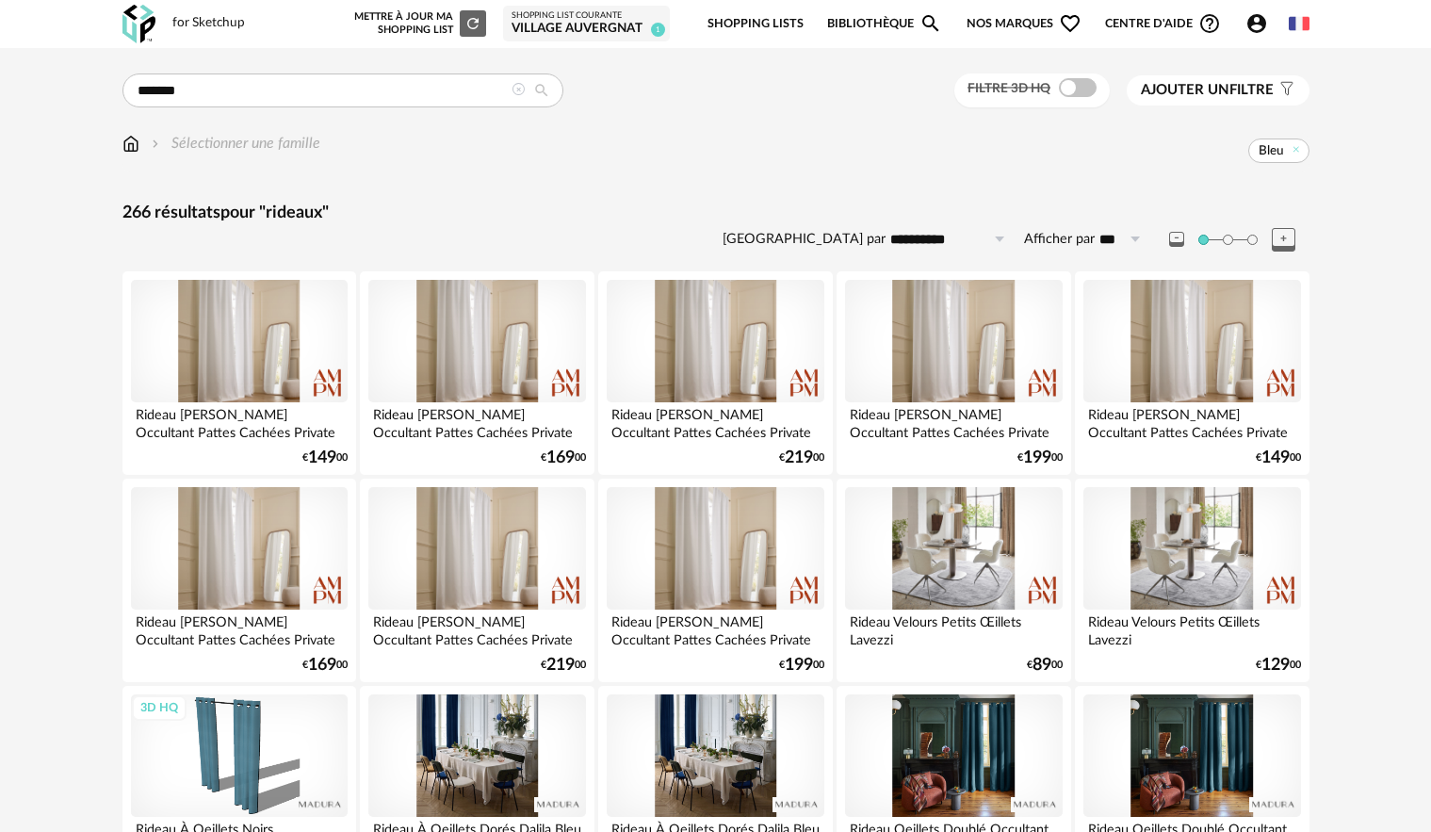
click at [515, 91] on icon at bounding box center [518, 89] width 13 height 13
